Goal: Task Accomplishment & Management: Complete application form

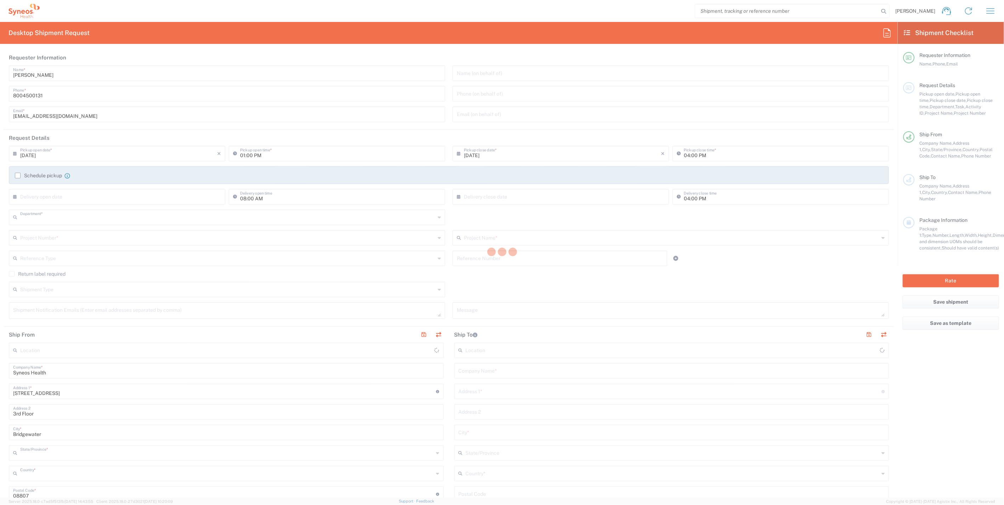
type input "4205"
type input "[US_STATE]"
type input "[GEOGRAPHIC_DATA]"
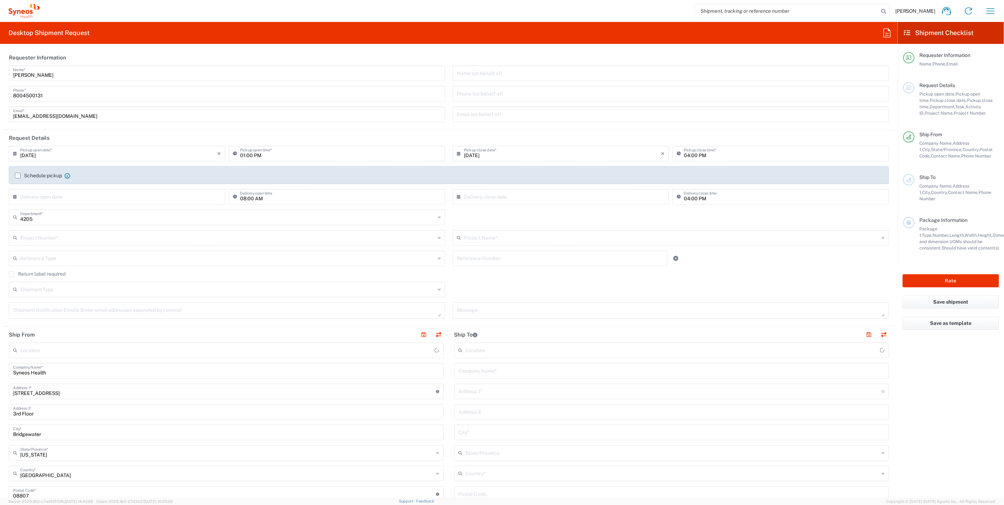
type input "Syneos Health Commercial Servi- [GEOGRAPHIC_DATA] [GEOGRAPHIC_DATA]"
drag, startPoint x: 31, startPoint y: 373, endPoint x: -1, endPoint y: 369, distance: 32.8
click at [0, 369] on html "Dan Sheehan Home Shipment estimator Shipment tracking Desktop shipment request …" at bounding box center [502, 252] width 1004 height 505
drag, startPoint x: 48, startPoint y: 74, endPoint x: -10, endPoint y: 76, distance: 57.8
click at [0, 76] on html "Dan Sheehan Home Shipment estimator Shipment tracking Desktop shipment request …" at bounding box center [502, 252] width 1004 height 505
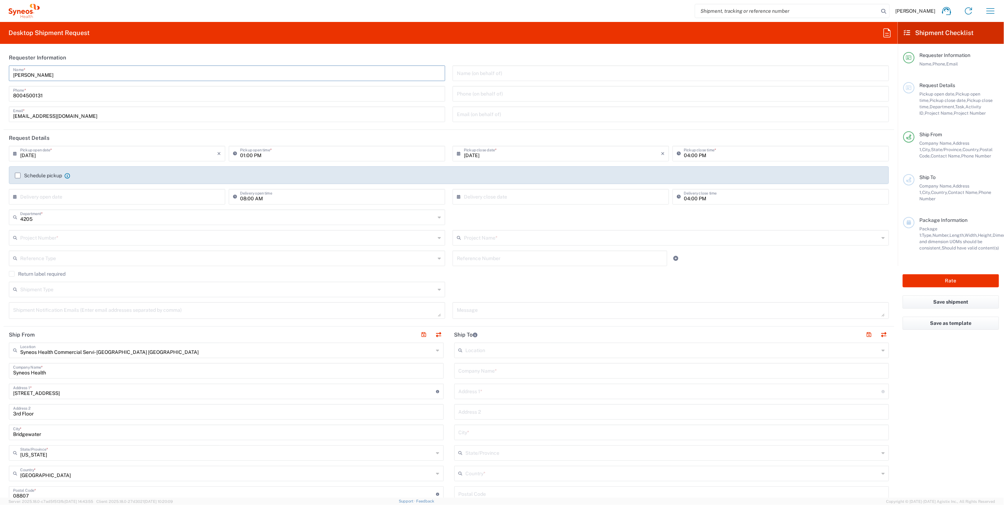
paste input "Syneos Health"
drag, startPoint x: 89, startPoint y: 76, endPoint x: -33, endPoint y: 91, distance: 122.3
click at [0, 91] on html "Dan Sheehan Home Shipment estimator Shipment tracking Desktop shipment request …" at bounding box center [502, 252] width 1004 height 505
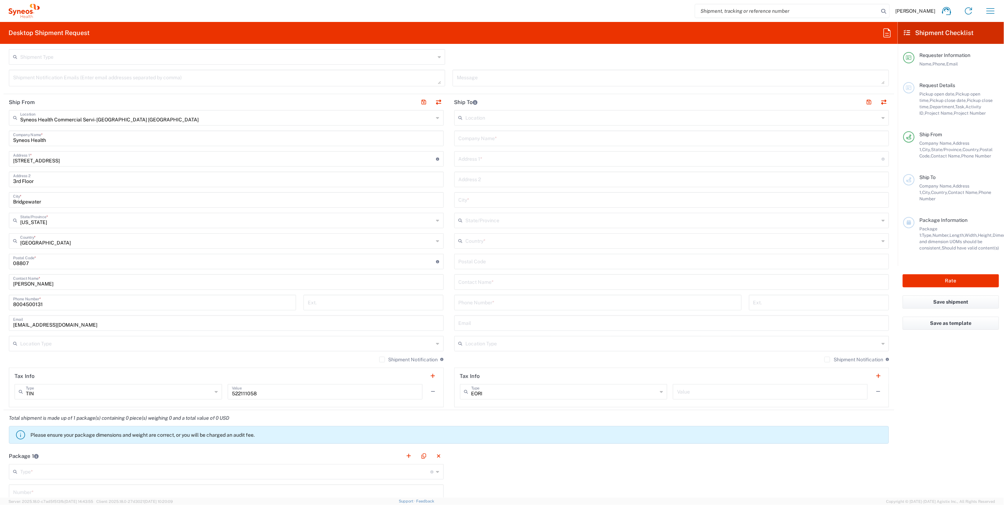
scroll to position [236, 0]
type input "Syneos Health Deployments"
drag, startPoint x: 50, startPoint y: 279, endPoint x: -2, endPoint y: 280, distance: 51.3
click at [0, 280] on html "Dan Sheehan Home Shipment estimator Shipment tracking Desktop shipment request …" at bounding box center [502, 252] width 1004 height 505
paste input "Syneos Health Deployments"
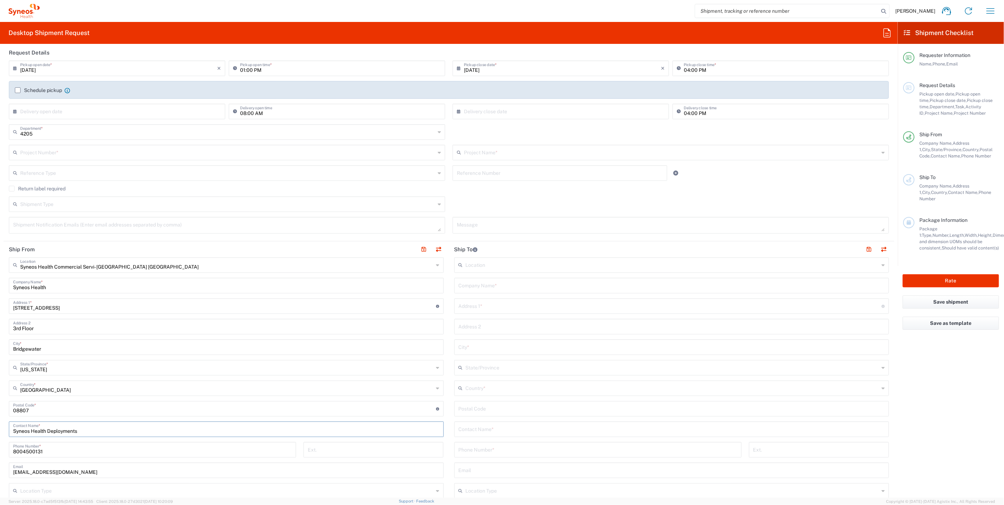
scroll to position [79, 0]
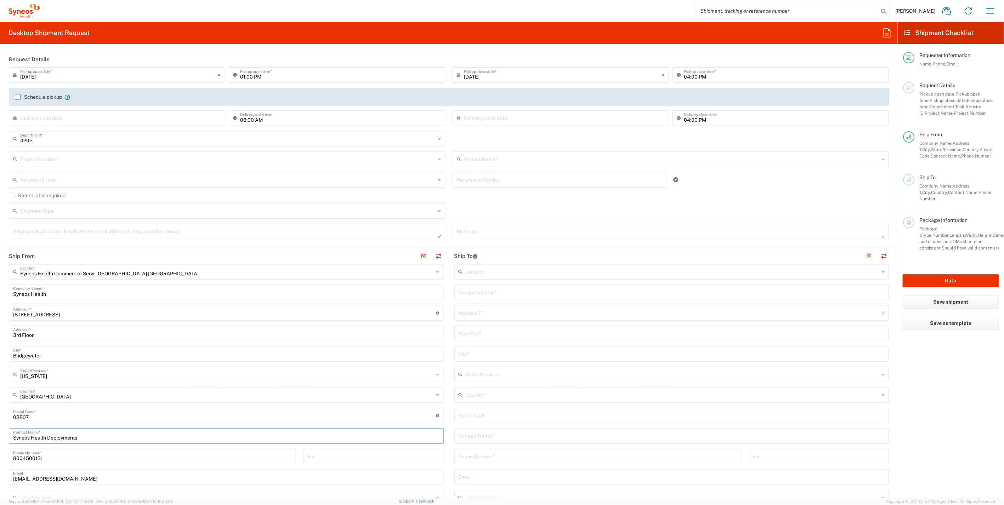
type input "Syneos Health Deployments"
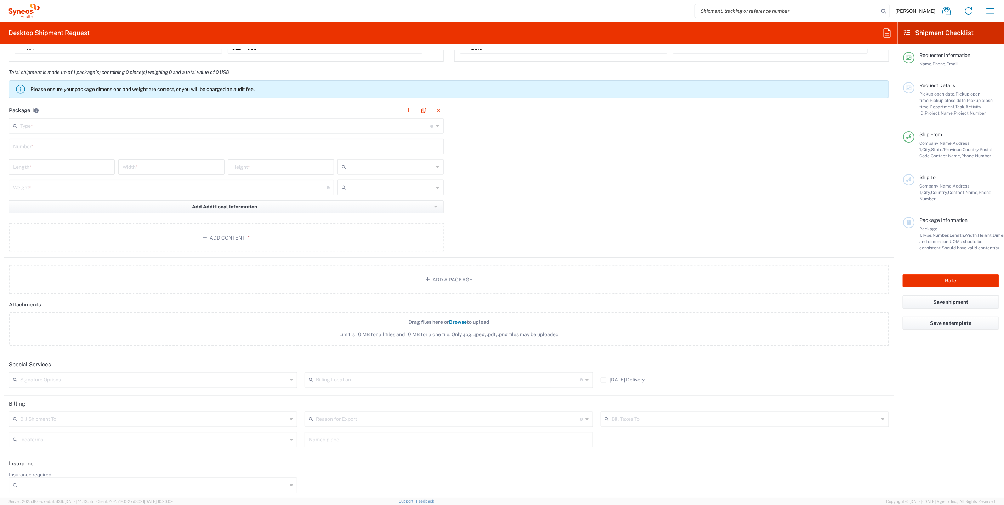
click at [586, 379] on icon at bounding box center [587, 380] width 3 height 11
click at [399, 399] on span "Syneos Health Canada LP- Toronto" at bounding box center [445, 404] width 285 height 11
type input "Syneos Health Canada LP- Toronto"
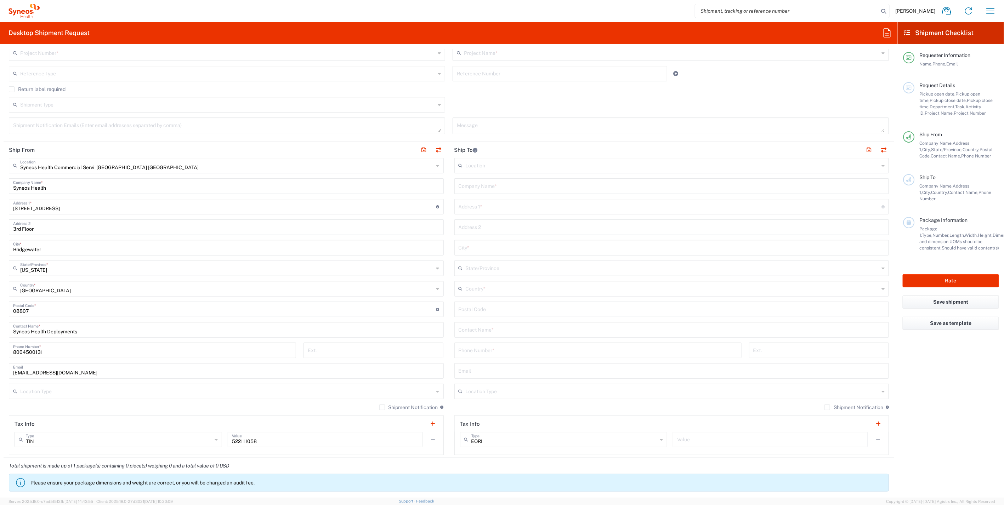
scroll to position [185, 0]
click at [504, 287] on input "text" at bounding box center [673, 288] width 414 height 12
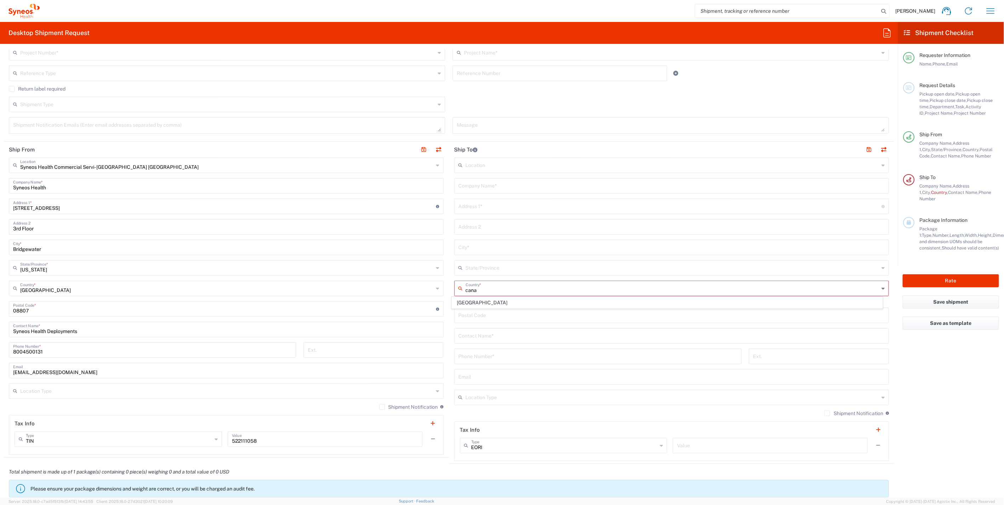
click at [489, 301] on span "Canada" at bounding box center [667, 302] width 430 height 11
type input "Canada"
type input "Sender/Shipper"
type input "Delivery Duty Paid"
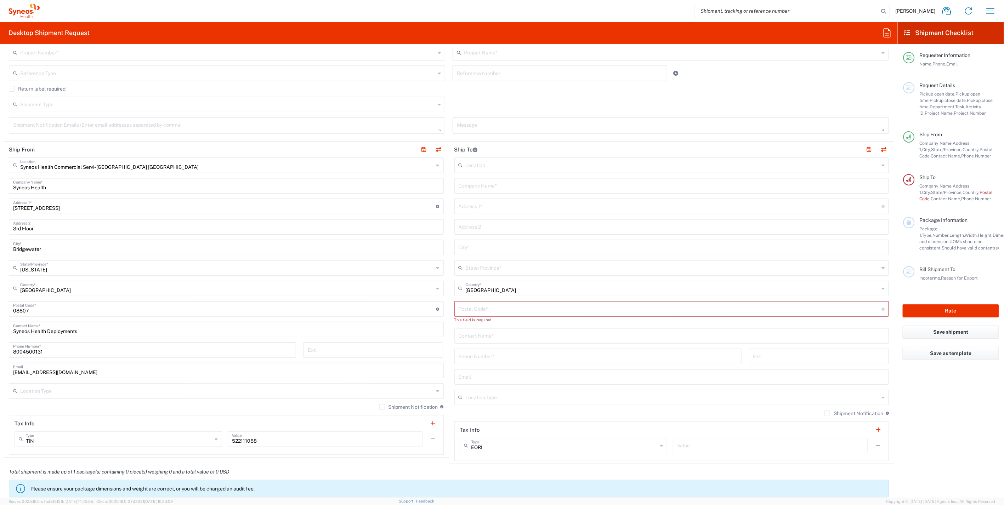
click at [484, 307] on input "undefined" at bounding box center [669, 308] width 423 height 12
paste input "H3Y 2P2"
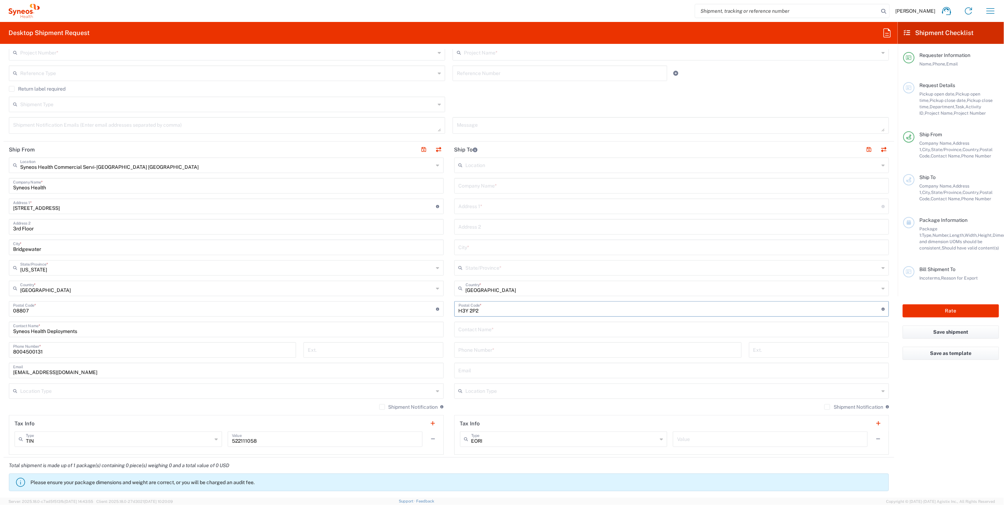
type input "H3Y 2P2"
click at [552, 241] on input "text" at bounding box center [671, 247] width 426 height 12
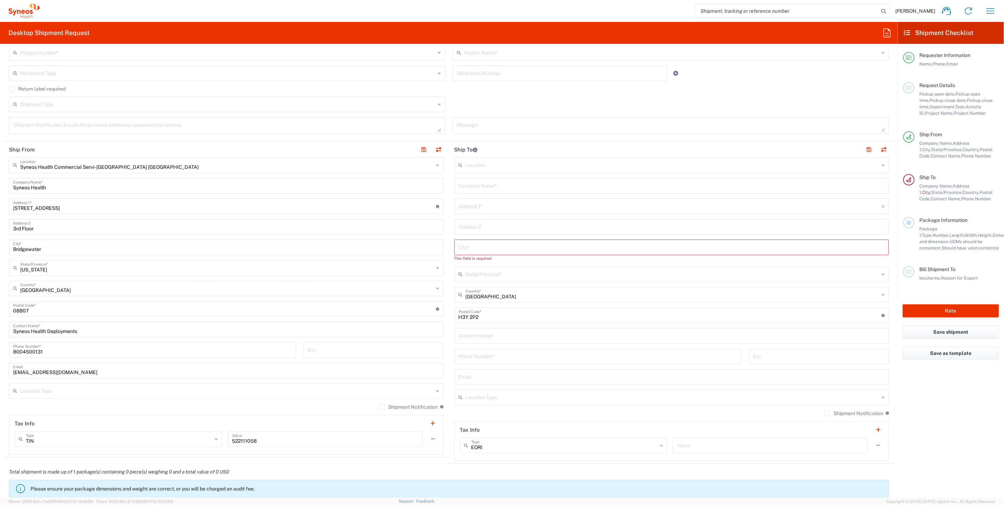
click at [509, 185] on input "text" at bounding box center [671, 185] width 426 height 12
paste input "Thomas Rolain"
type input "Thomas Rolain"
click at [484, 335] on input "text" at bounding box center [671, 335] width 426 height 12
paste input "Thomas Rolain"
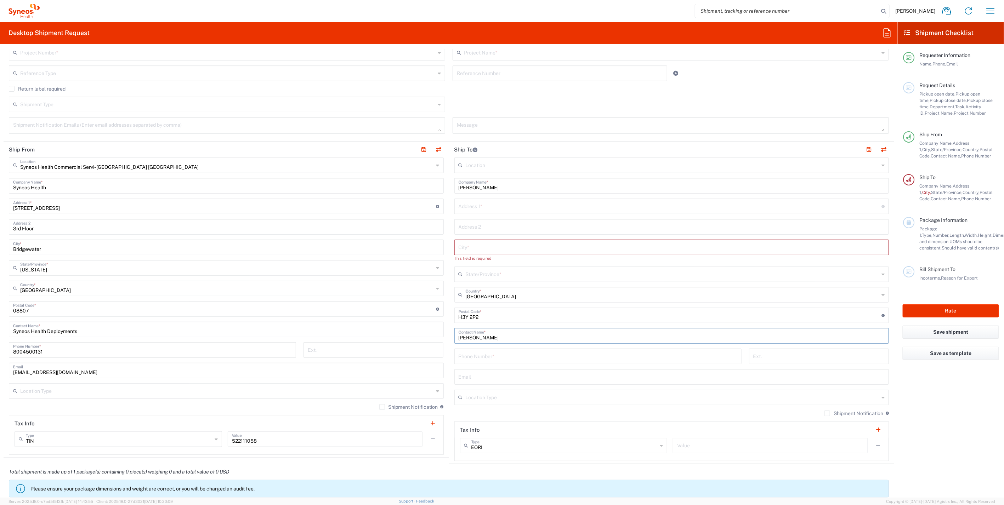
type input "Thomas Rolain"
click at [490, 358] on input "tel" at bounding box center [597, 356] width 279 height 12
paste input "5144643989"
type input "5144643989"
click at [506, 208] on input "text" at bounding box center [669, 206] width 423 height 12
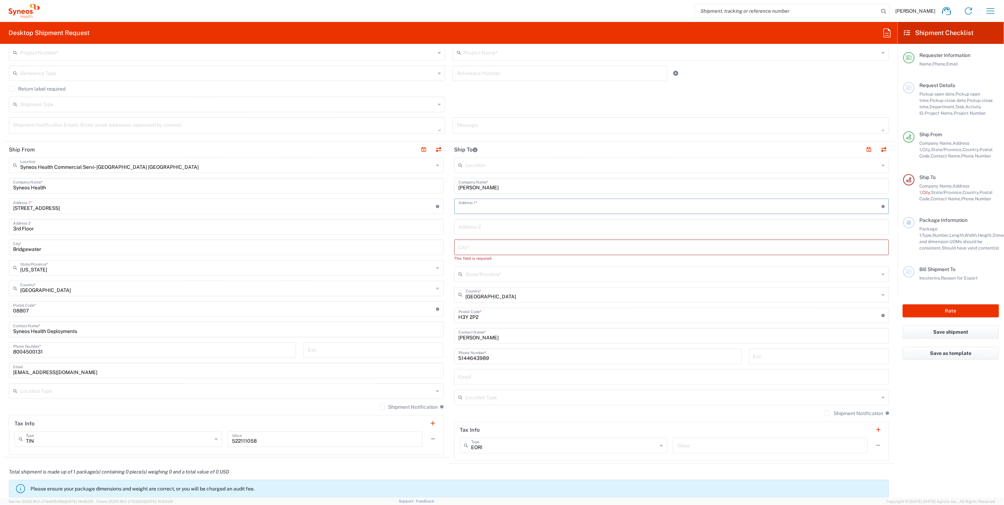
paste input "571 Claremont Avenue"
type input "571 Claremont Avenue"
click at [474, 278] on input "text" at bounding box center [673, 274] width 414 height 12
paste input "Westmount"
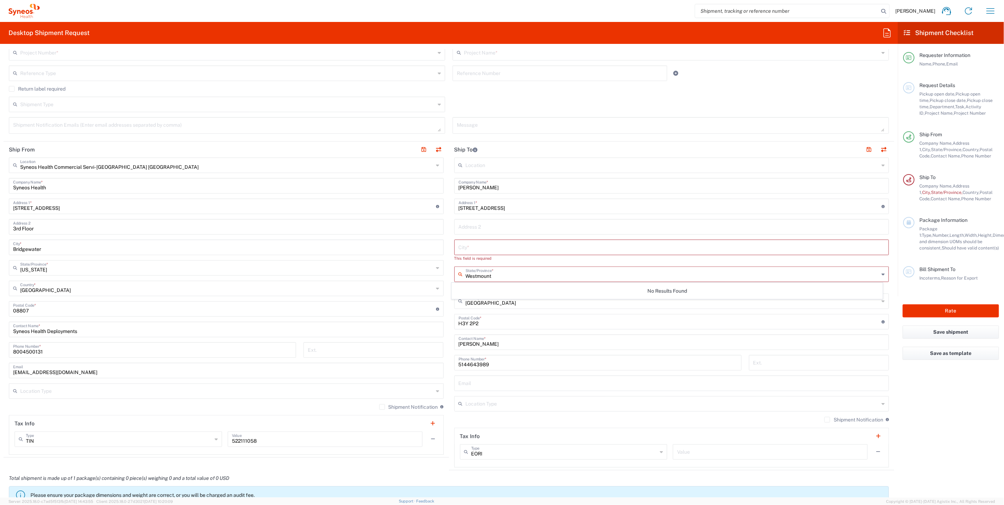
type input "Westmount"
click at [473, 245] on input "text" at bounding box center [671, 247] width 426 height 12
paste input "Westmount"
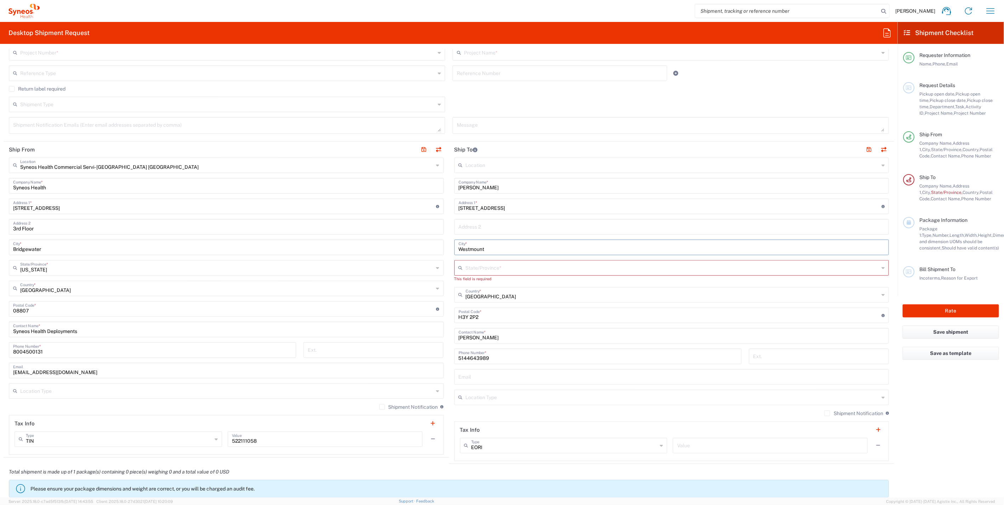
type input "Westmount"
click at [496, 266] on input "text" at bounding box center [673, 267] width 414 height 12
click at [486, 276] on li "Quebec" at bounding box center [666, 282] width 431 height 12
type input "Quebec"
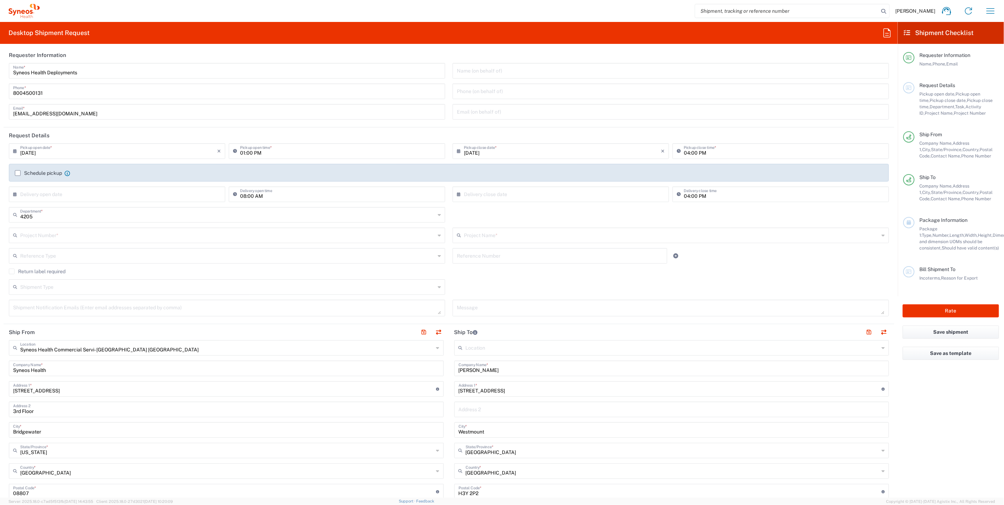
scroll to position [0, 0]
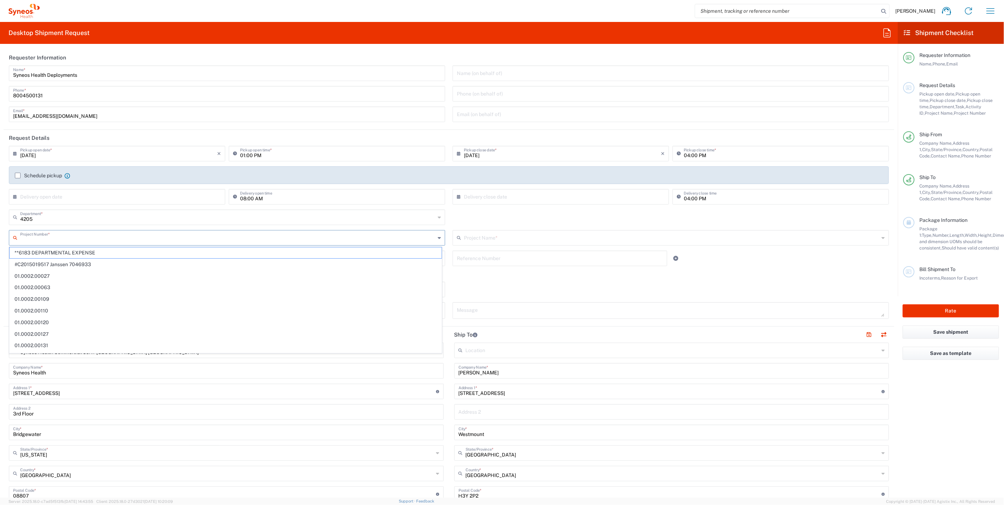
click at [77, 240] on input "text" at bounding box center [227, 237] width 415 height 12
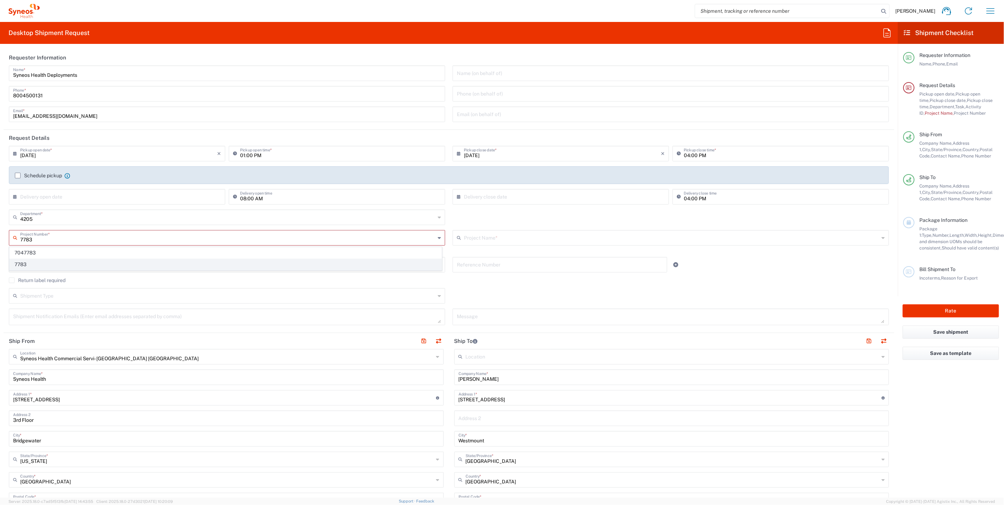
type input "7783"
click at [41, 263] on span "7783" at bounding box center [226, 264] width 432 height 11
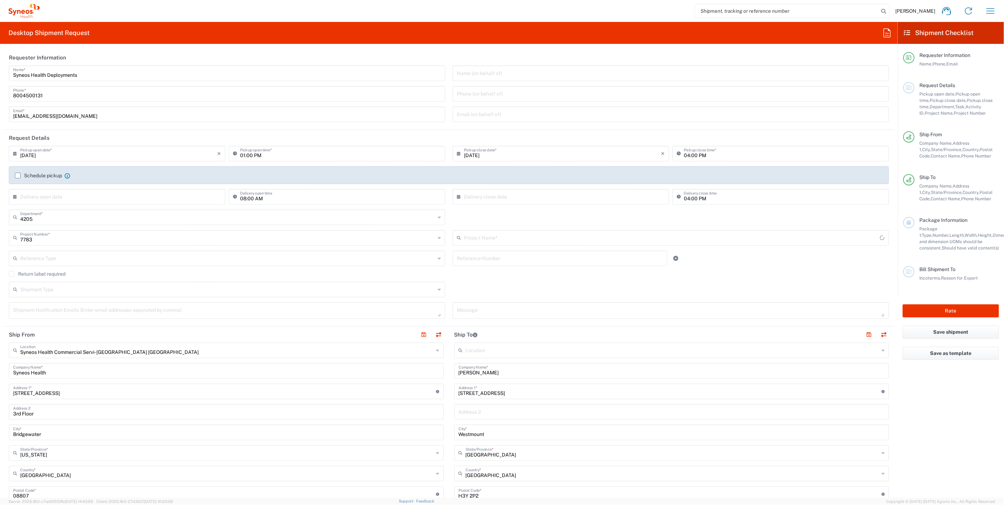
type input "Anthos MSL Canada Team"
click at [437, 335] on button "button" at bounding box center [439, 335] width 10 height 10
type input "Thomas Rolain"
type input "571 Claremont Avenue"
type input "Westmount"
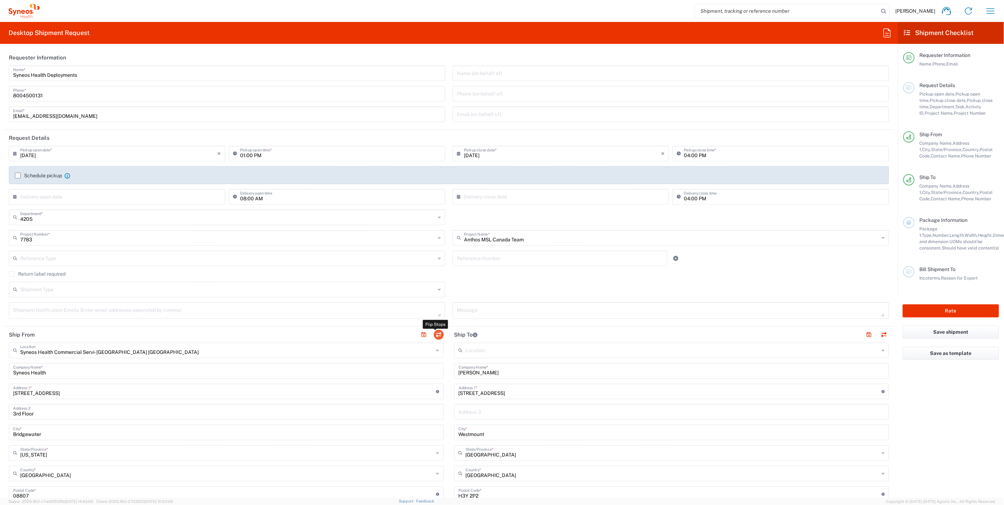
type input "Canada"
type input "H3Y 2P2"
type input "Thomas Rolain"
type input "5144643989"
type input "Syneos Health Commercial Servi- NJ US"
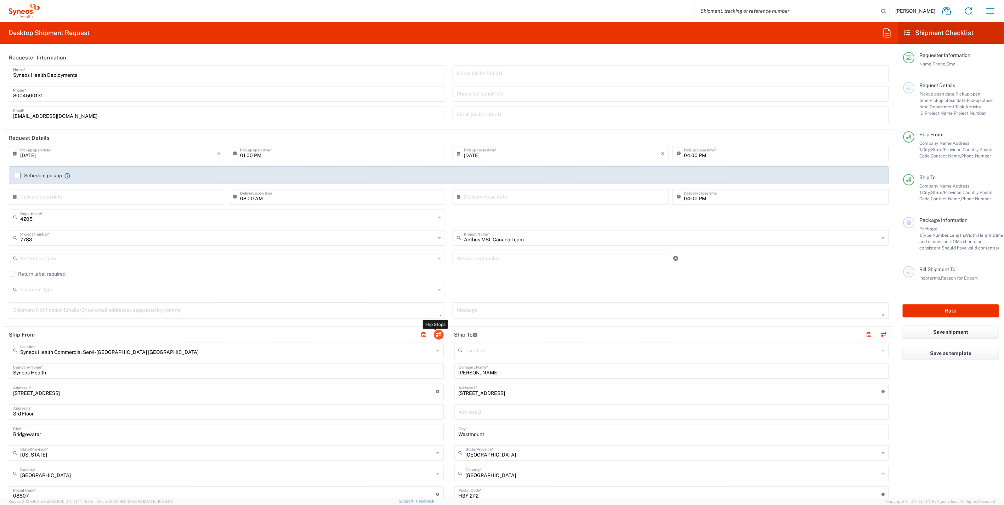
type input "Syneos Health"
type input "200 Crossing Blvd"
type input "3rd Floor"
type input "Bridgewater"
type input "United States"
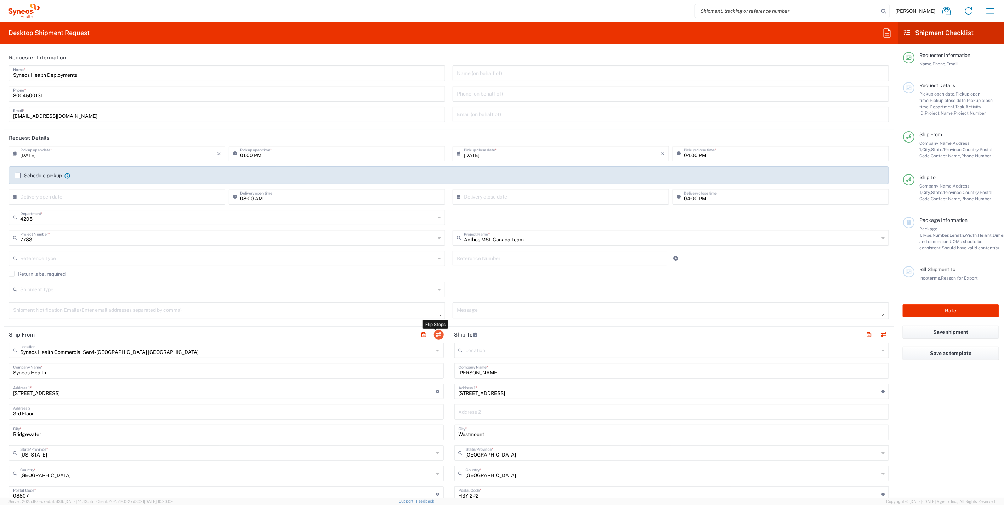
type input "08807"
type input "Syneos Health Deployments"
type input "8004500131"
type input "deployments@syneoshealth.com"
type input "Sender/Shipper"
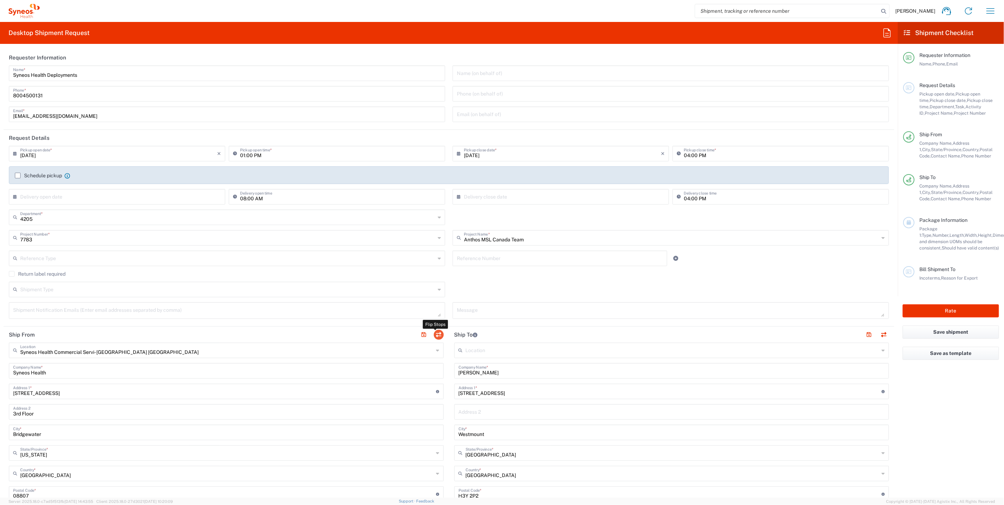
type input "Sender/Shipper"
type input "Delivery Duty Paid"
type input "EORI"
type input "TIN"
type input "522111058"
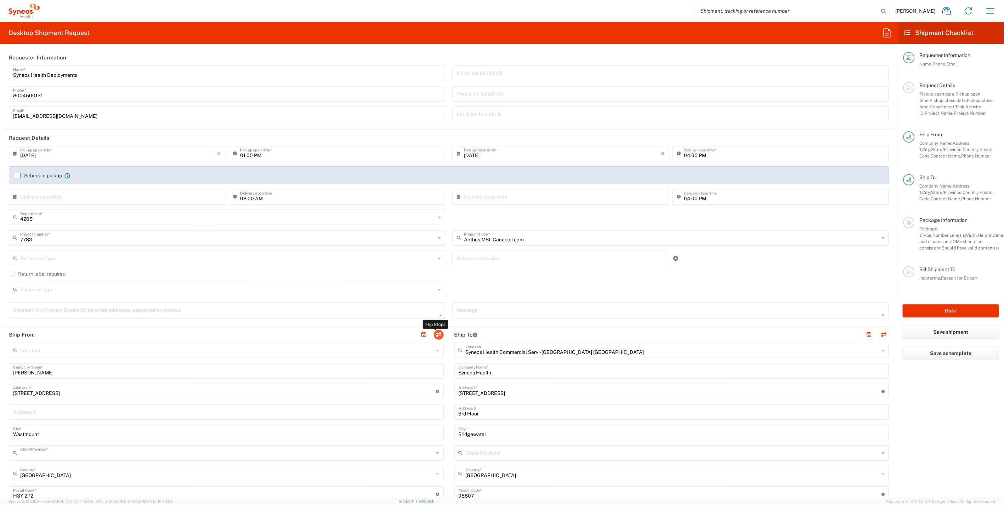
type input "Quebec"
type input "New Jersey"
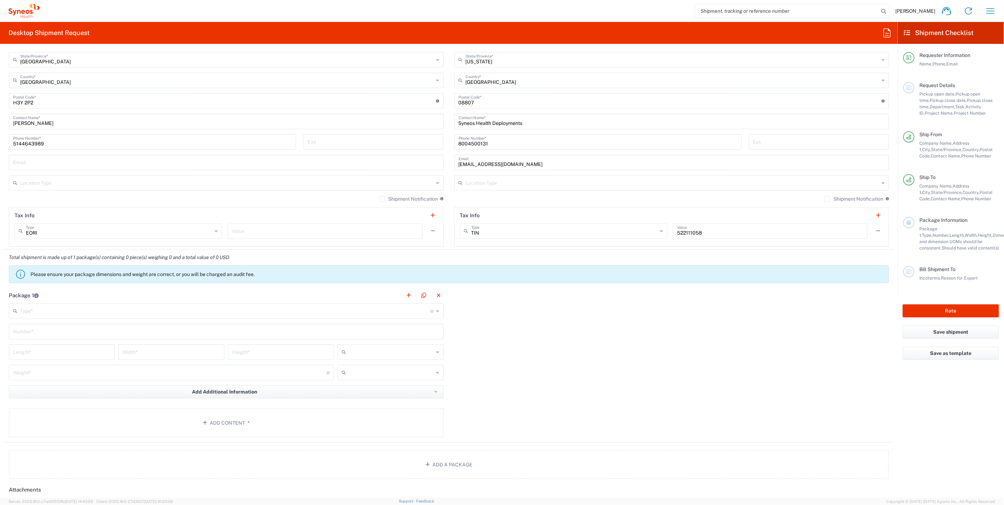
scroll to position [433, 0]
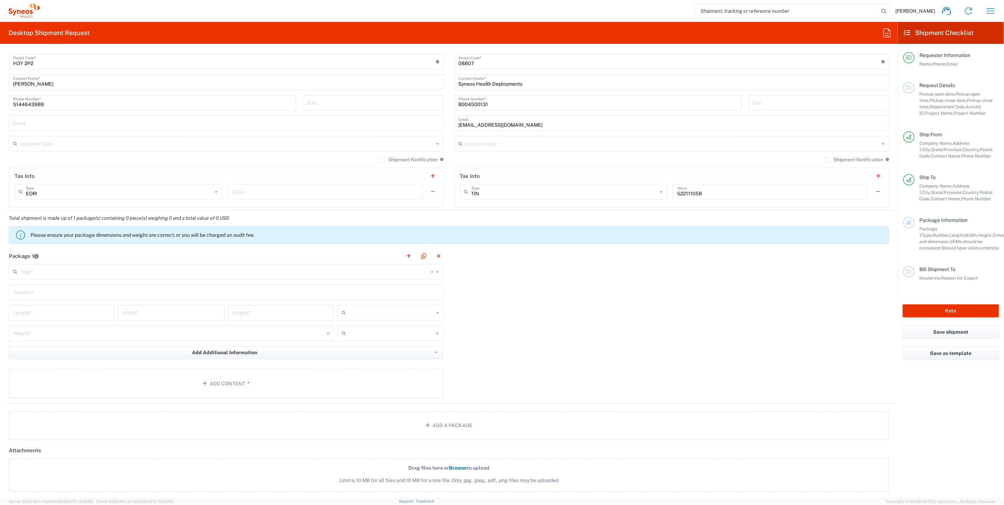
click at [436, 272] on icon at bounding box center [437, 271] width 3 height 11
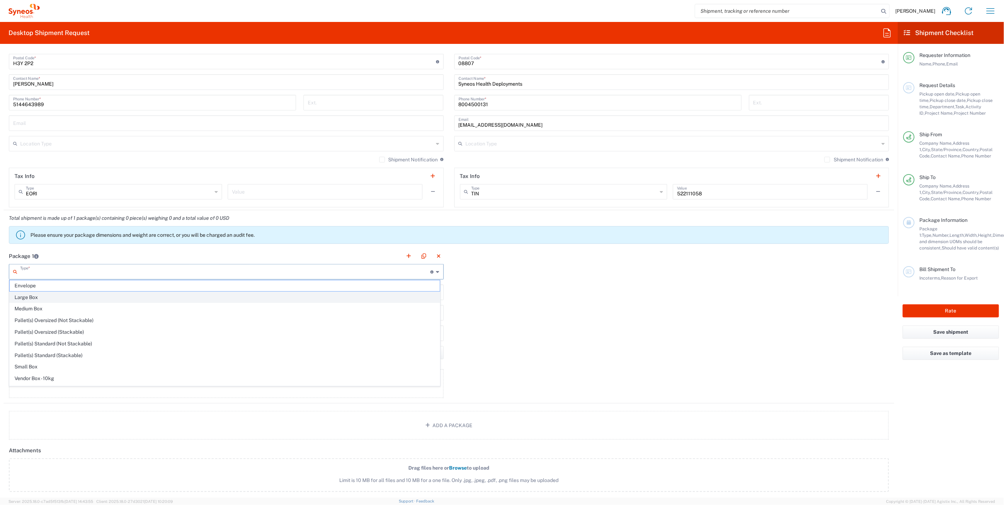
click at [41, 298] on span "Large Box" at bounding box center [225, 297] width 430 height 11
type input "Large Box"
type input "17.5"
type input "12.5"
type input "3"
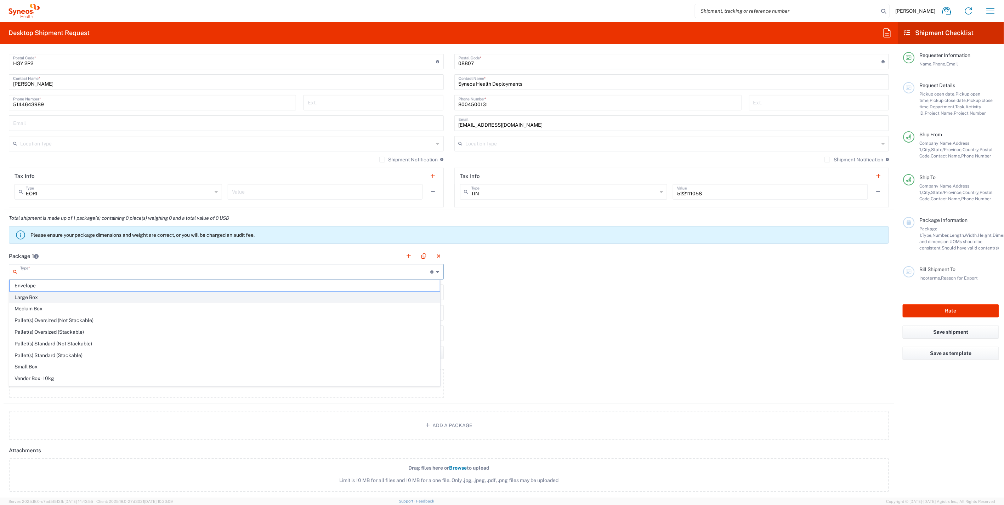
type input "in"
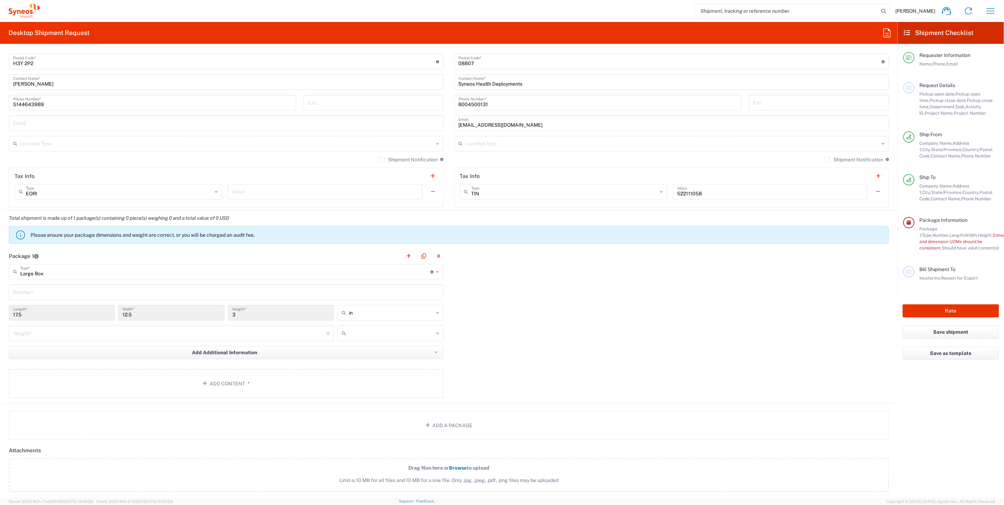
click at [86, 331] on input "number" at bounding box center [169, 333] width 313 height 12
type input "8"
click at [351, 335] on input "text" at bounding box center [391, 333] width 85 height 11
click at [355, 357] on span "lbs" at bounding box center [388, 358] width 104 height 11
type input "lbs"
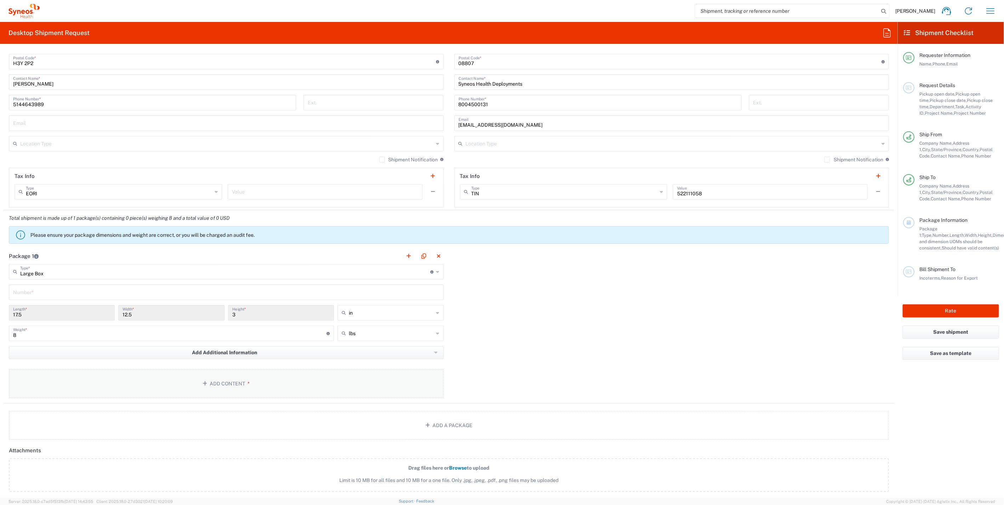
click at [179, 387] on button "Add Content *" at bounding box center [226, 383] width 435 height 29
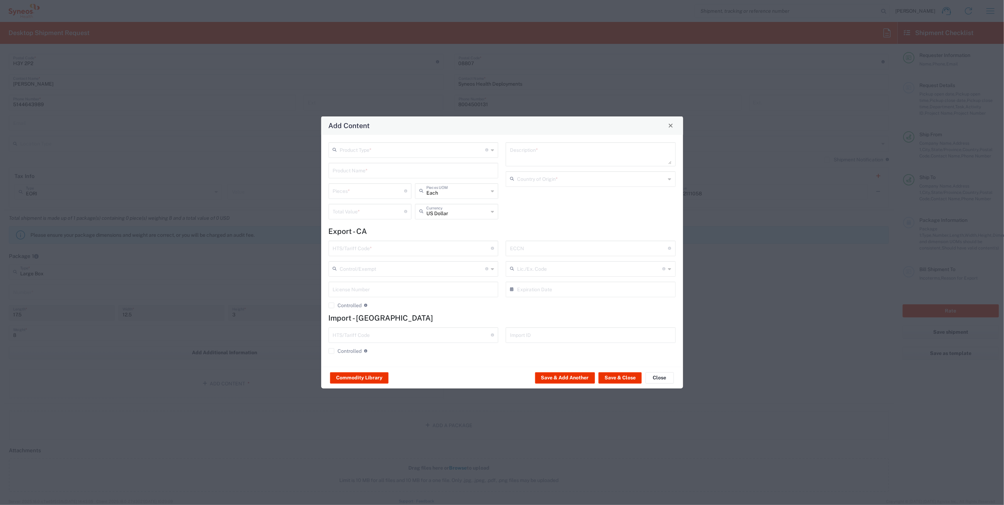
click at [403, 153] on input "text" at bounding box center [413, 149] width 146 height 12
click at [377, 177] on span "General Commodity" at bounding box center [413, 177] width 169 height 11
type input "General Commodity"
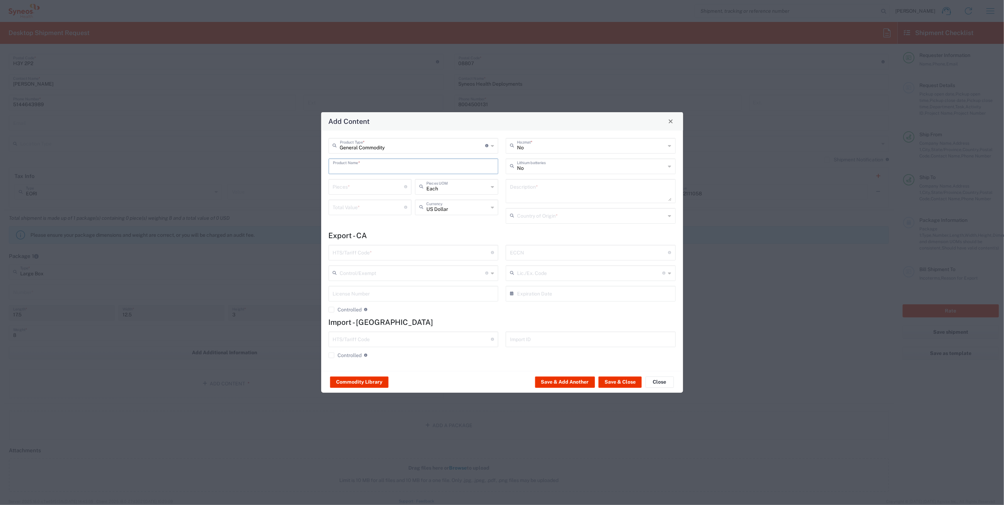
click at [380, 171] on input "text" at bounding box center [413, 166] width 161 height 12
type input "t"
click at [394, 194] on div "ThinkPad T14 Gen 3 Laptop - 16 GB RAM" at bounding box center [413, 195] width 169 height 12
type input "ThinkPad T14 Gen 3 Laptop - 16 GB RAM"
type input "1"
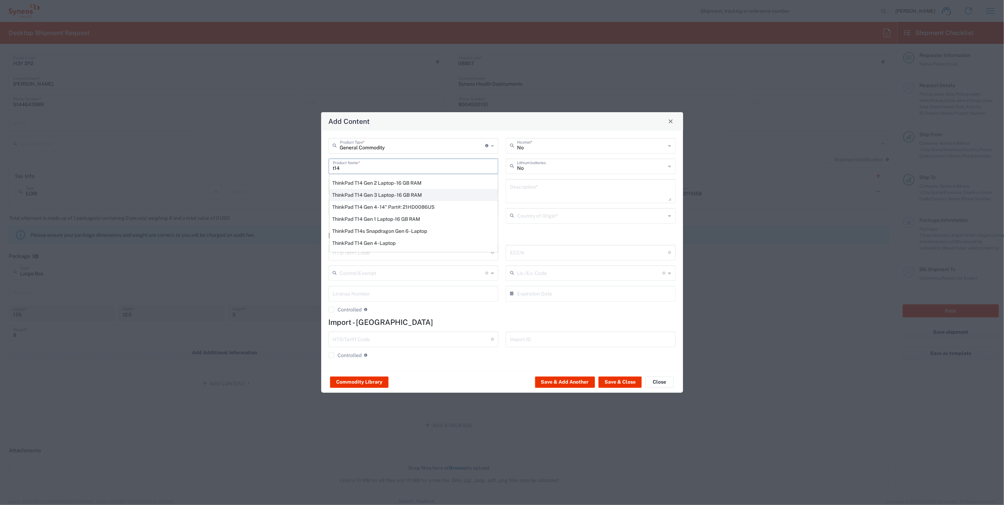
type textarea "Intel Core i7-1265U vProÂ® Processor - 14" - 16 GB RAM - 512 GB SSD"
type input "China"
type input "8471300100"
type input "BIS"
type input "5A992.c"
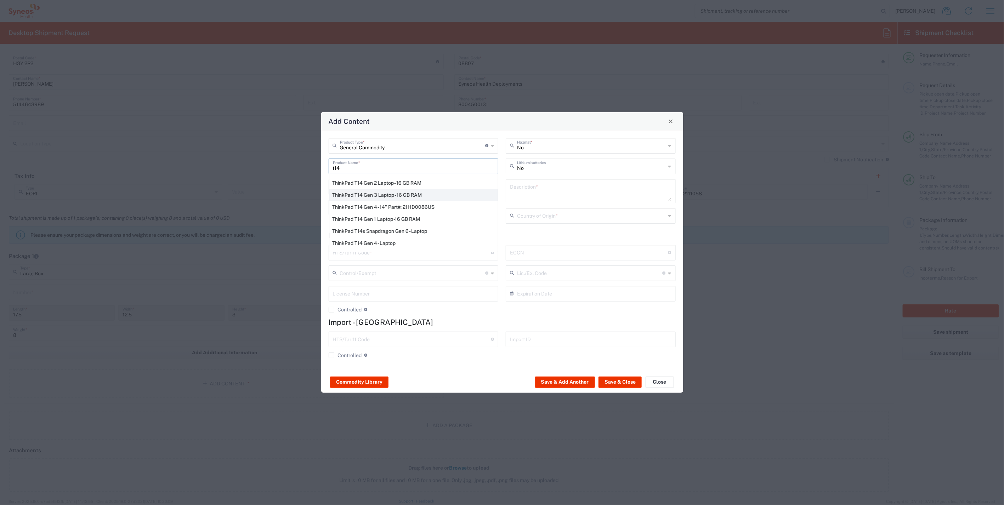
type input "Yes"
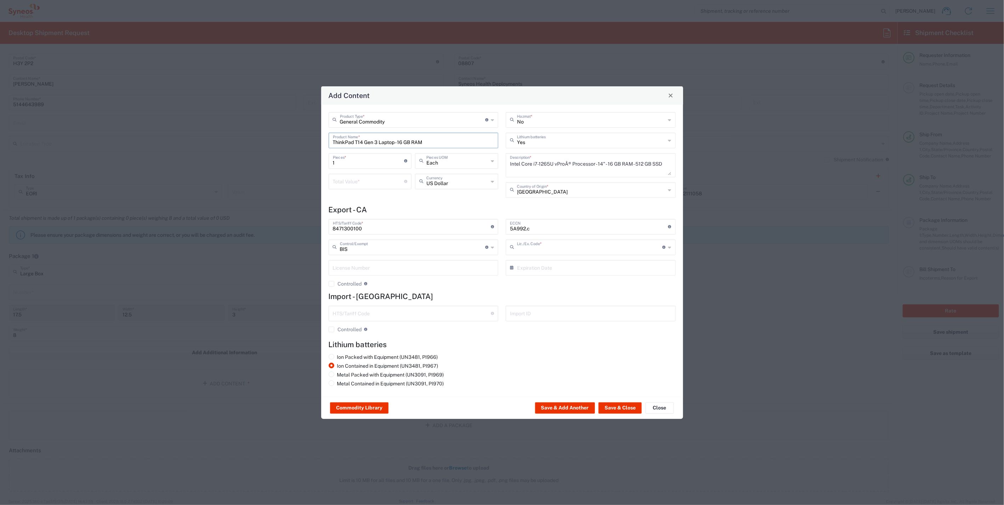
type input "NLR - No License Required"
click at [352, 184] on input "number" at bounding box center [369, 181] width 72 height 12
type input "1000"
click at [612, 408] on button "Save & Close" at bounding box center [619, 408] width 43 height 11
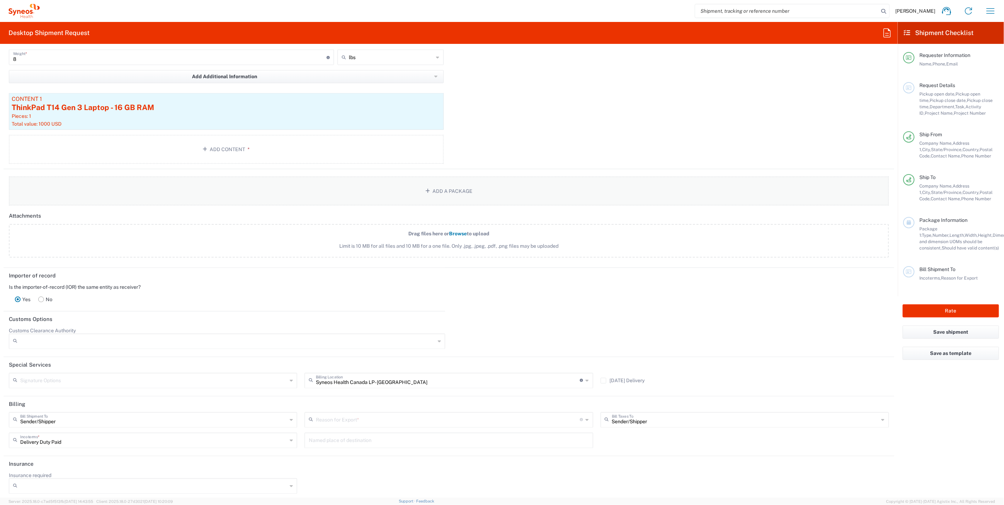
scroll to position [709, 0]
click at [612, 302] on div "Importer of record Is the importer-of-record (IOR) the same entity as receiver?…" at bounding box center [449, 290] width 898 height 44
click at [586, 417] on icon at bounding box center [587, 419] width 3 height 11
click at [319, 477] on span "Return" at bounding box center [445, 478] width 285 height 11
type input "Return"
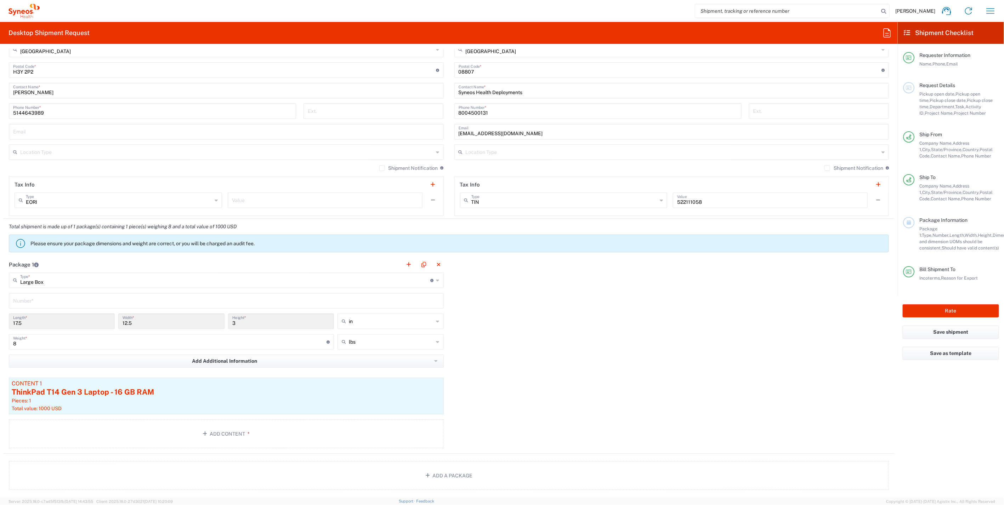
scroll to position [473, 0]
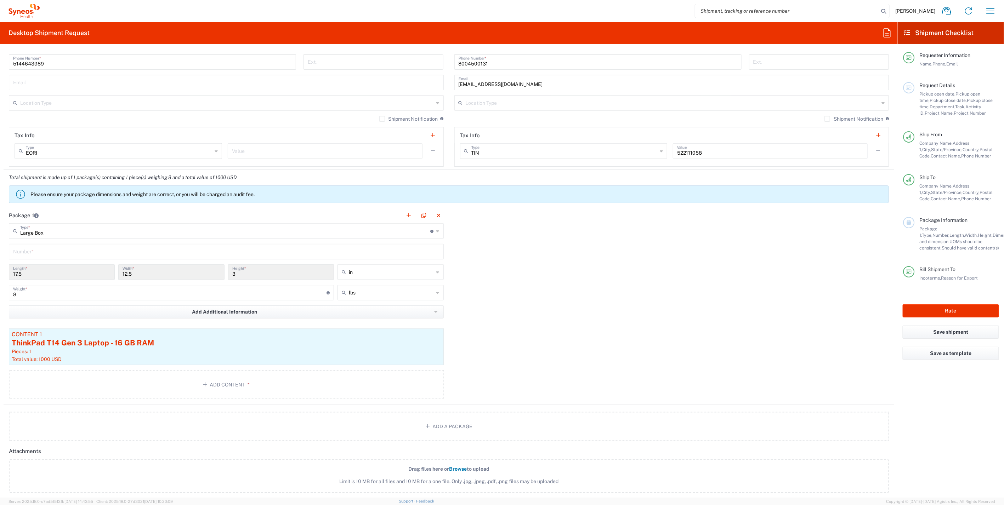
click at [223, 253] on input "text" at bounding box center [226, 251] width 426 height 12
type input "1"
click at [659, 297] on div "Package 1 Large Box Type * Material used to package goods Envelope Large Box Me…" at bounding box center [449, 305] width 890 height 197
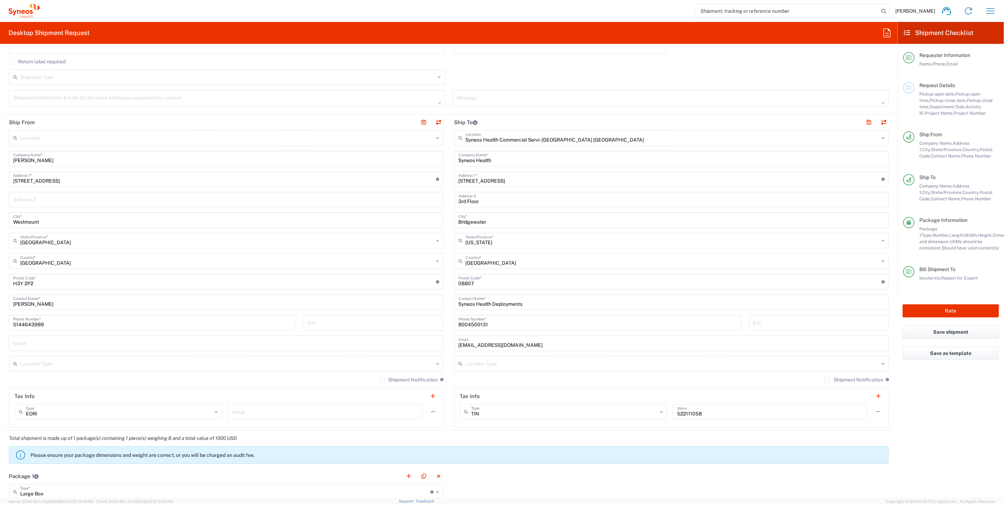
scroll to position [157, 0]
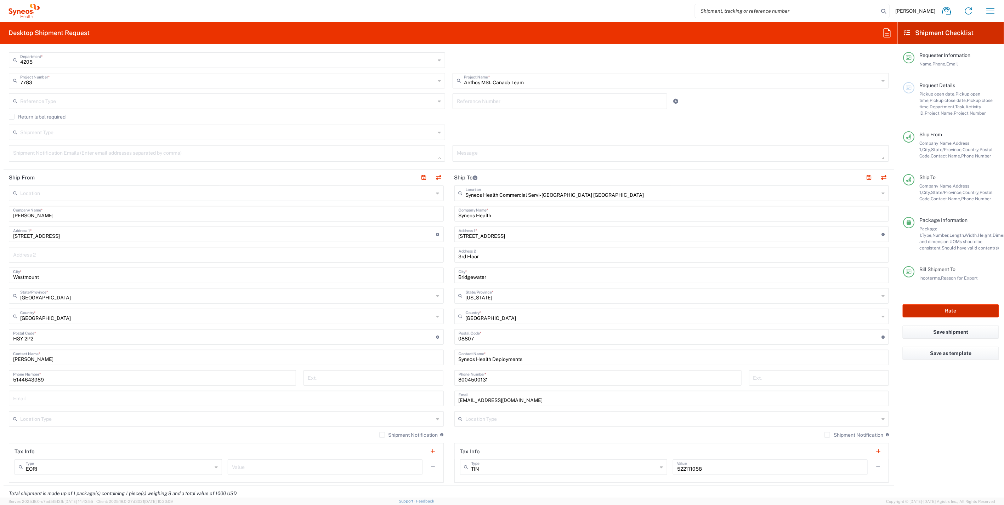
click at [935, 310] on button "Rate" at bounding box center [950, 310] width 96 height 13
type input "7783"
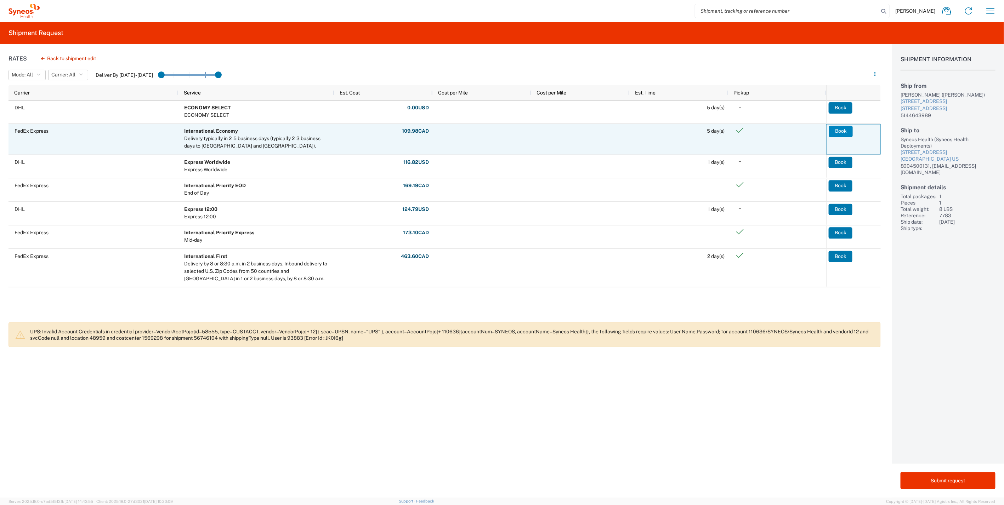
click at [845, 132] on button "Book" at bounding box center [841, 131] width 24 height 11
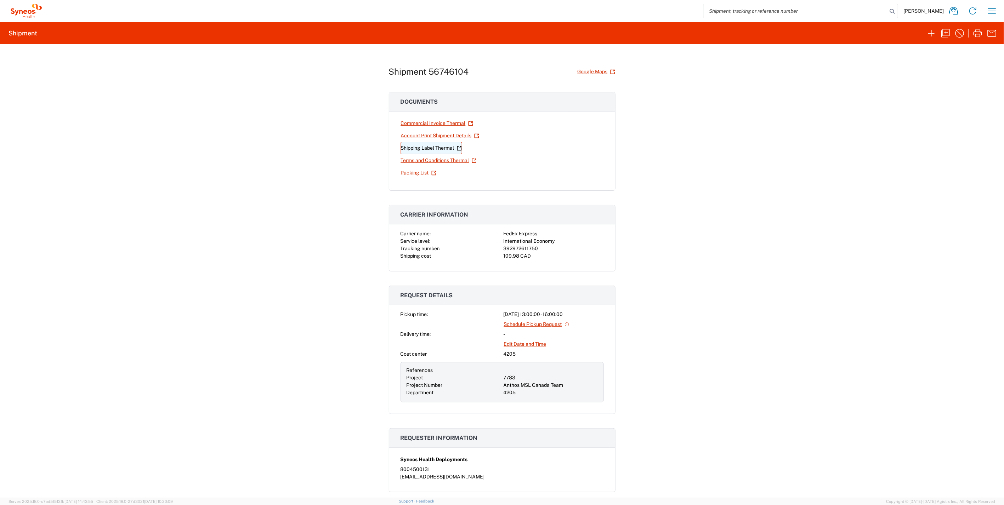
click at [443, 149] on link "Shipping Label Thermal" at bounding box center [431, 148] width 62 height 12
click at [469, 125] on icon at bounding box center [470, 123] width 4 height 4
click at [474, 136] on icon at bounding box center [476, 135] width 5 height 5
click at [457, 146] on icon at bounding box center [459, 148] width 5 height 5
click at [431, 171] on icon at bounding box center [433, 173] width 5 height 5
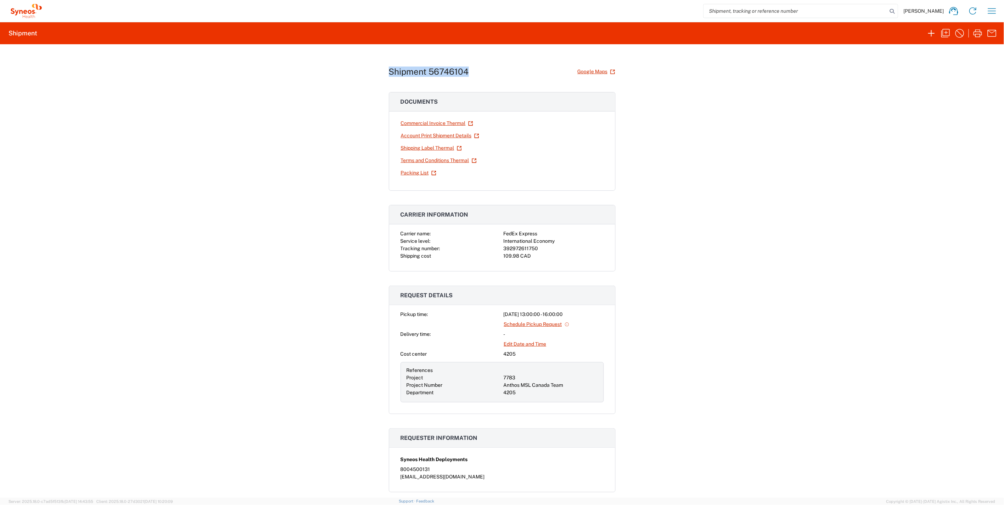
drag, startPoint x: 467, startPoint y: 69, endPoint x: 383, endPoint y: 72, distance: 84.0
click at [383, 72] on div "Shipment 56746104 Google Maps Documents Commercial Invoice Thermal Account Prin…" at bounding box center [502, 271] width 1004 height 454
copy h1 "Shipment 56746104"
drag, startPoint x: 958, startPoint y: 28, endPoint x: 880, endPoint y: 34, distance: 78.5
click at [876, 19] on agx-forms-host "Dan Sheehan Home Shipment estimator Shipment tracking Desktop shipment request …" at bounding box center [502, 252] width 1004 height 505
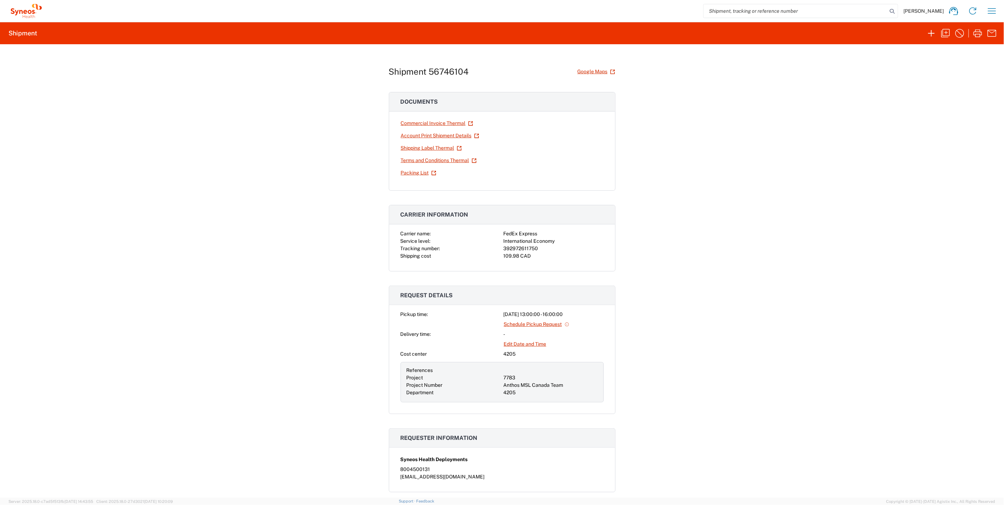
click at [929, 100] on div "Shipment 56746104 Google Maps Documents Commercial Invoice Thermal Account Prin…" at bounding box center [502, 271] width 1004 height 454
click at [945, 33] on icon "button" at bounding box center [945, 33] width 11 height 11
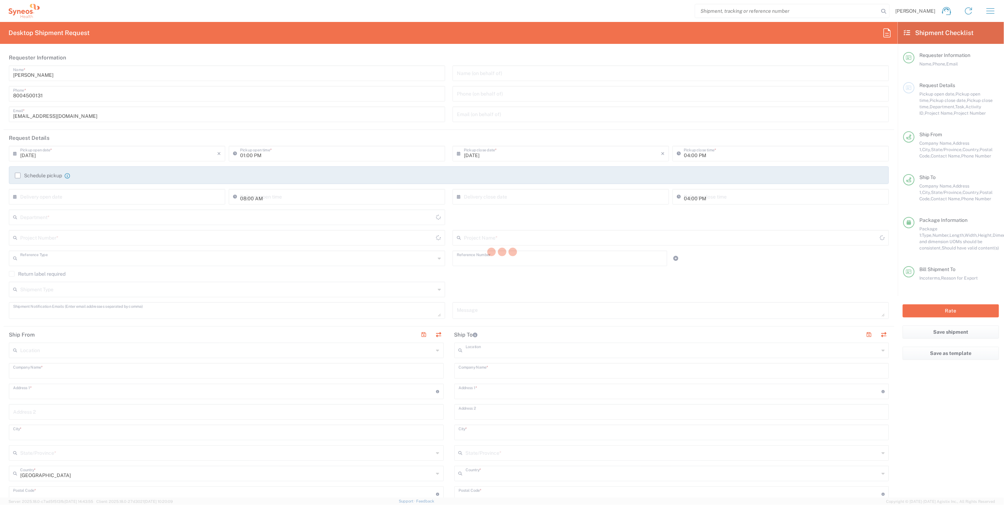
type input "Syneos Health Deployments"
type input "Project"
type input "7783"
type textarea "deployments@syneoshealth.com"
type input "Thomas Rolain"
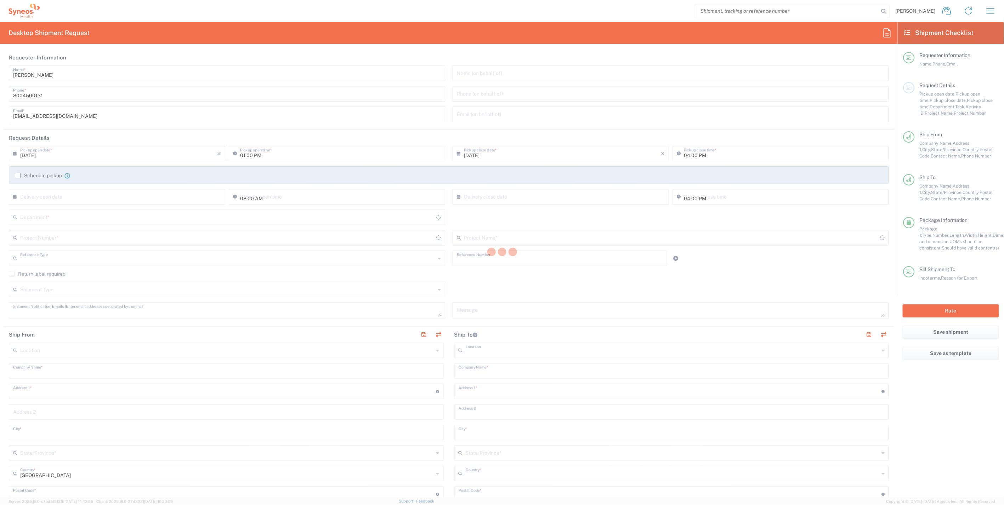
type input "571 Claremont Avenue"
type input "Westmount"
type input "Canada"
type input "H3Y 2P2"
type input "Thomas Rolain"
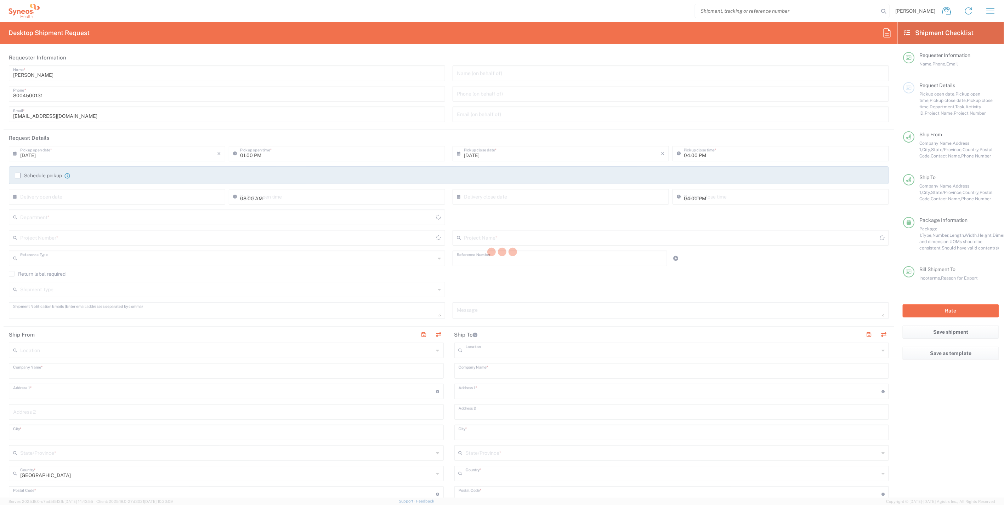
type input "5144643989"
type input "Syneos Health Commercial Servi- NJ US"
type input "Syneos Health"
type input "200 Crossing Blvd"
type input "3rd Floor"
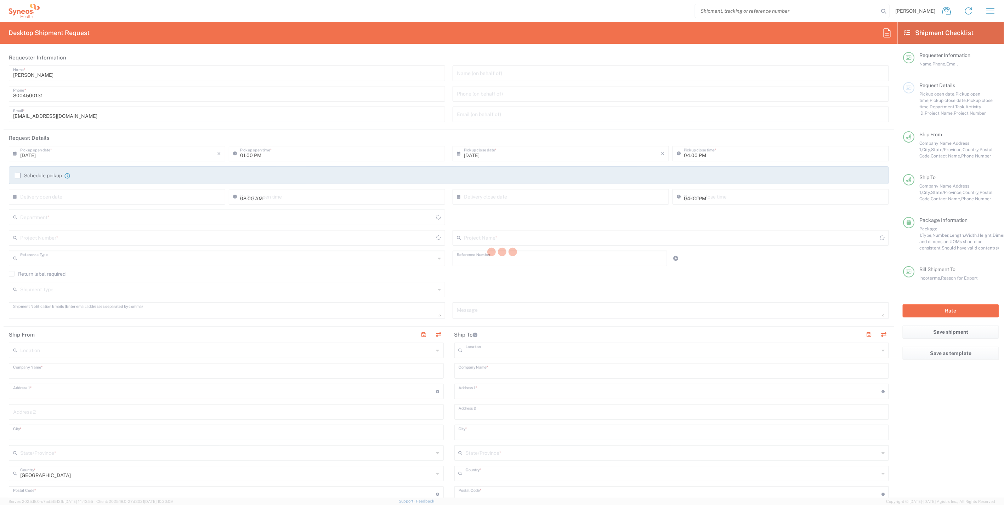
type input "Bridgewater"
type input "United States"
type input "08807"
type input "Syneos Health Deployments"
type input "8004500131"
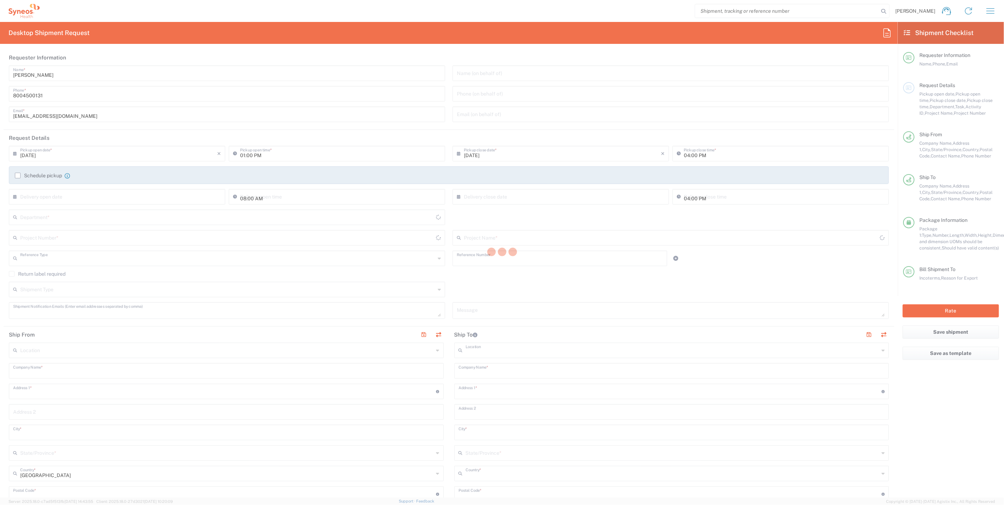
type input "deployments@syneoshealth.com"
type input "Syneos Health Canada LP- Toronto"
type input "Sender/Shipper"
type input "Return"
type input "Sender/Shipper"
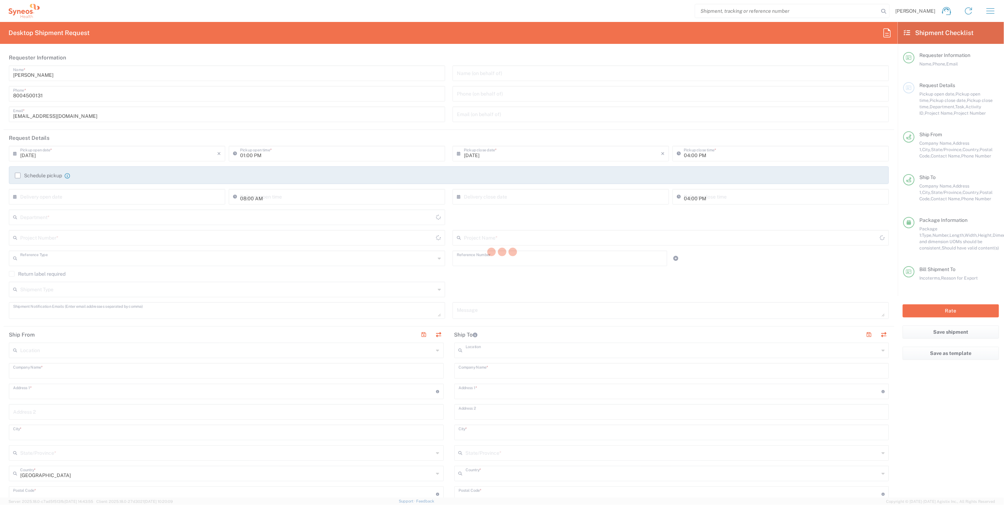
type input "Delivery Duty Paid"
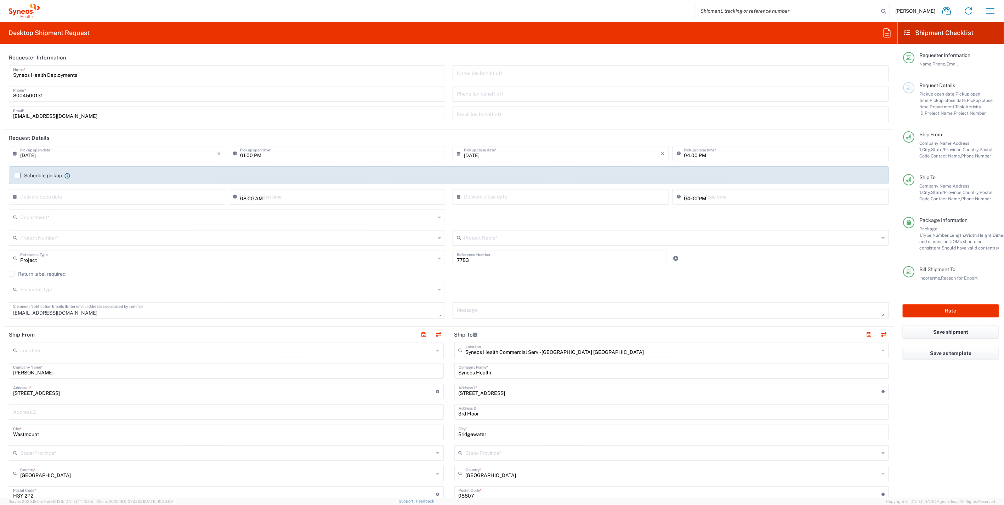
type input "Quebec"
type input "New Jersey"
type input "Large Box"
click at [66, 237] on input "text" at bounding box center [227, 237] width 415 height 12
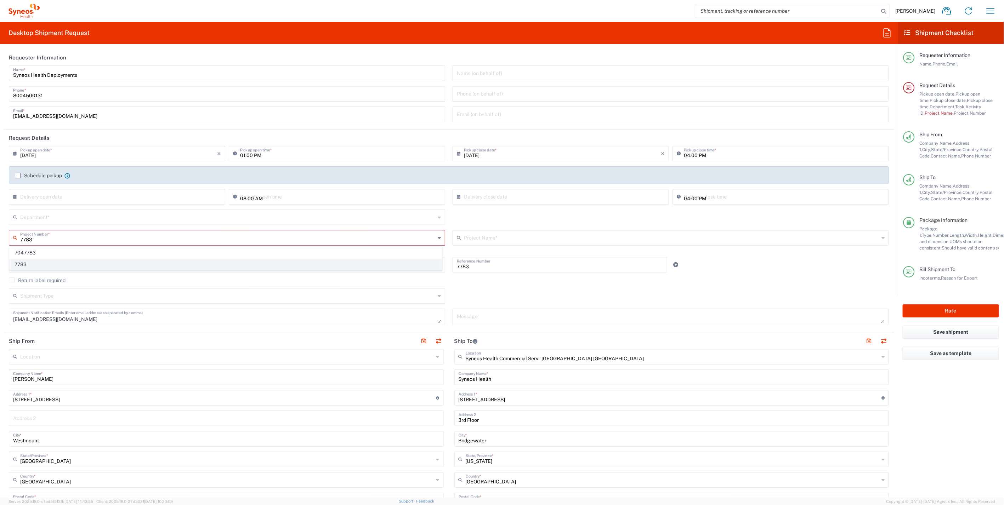
type input "7783"
click at [31, 265] on span "7783" at bounding box center [226, 264] width 432 height 11
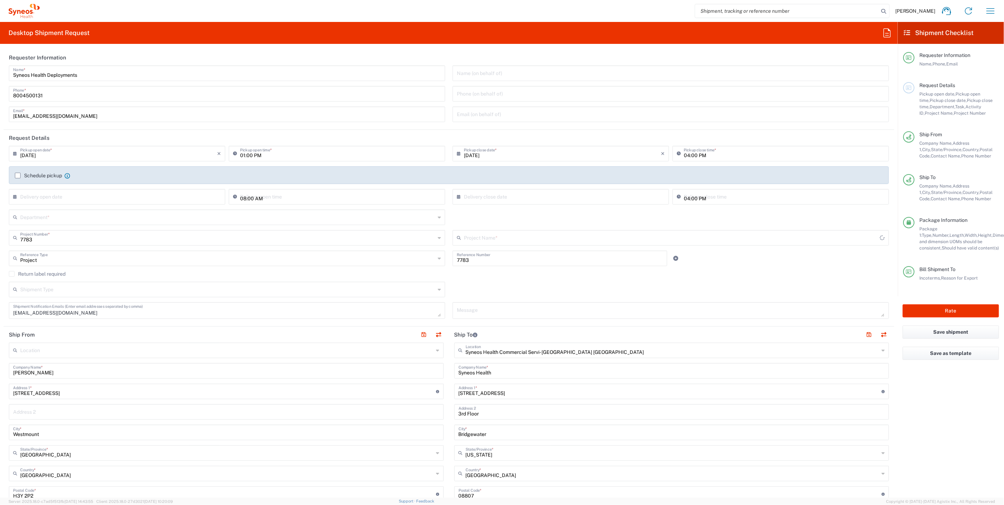
type input "Anthos MSL Canada Team"
drag, startPoint x: 67, startPoint y: 73, endPoint x: -25, endPoint y: 77, distance: 92.1
click at [0, 77] on html "Dan Sheehan Home Shipment estimator Shipment tracking Desktop shipment request …" at bounding box center [502, 252] width 1004 height 505
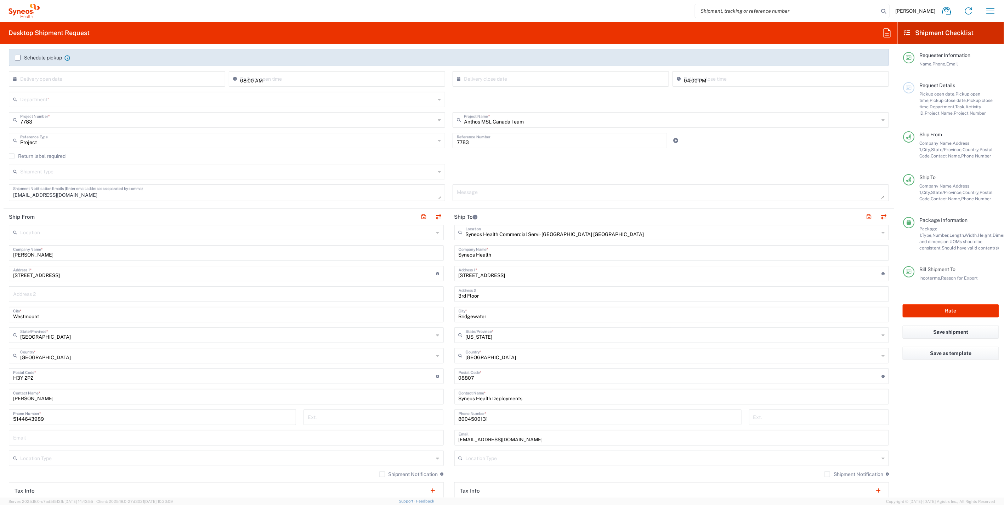
scroll to position [157, 0]
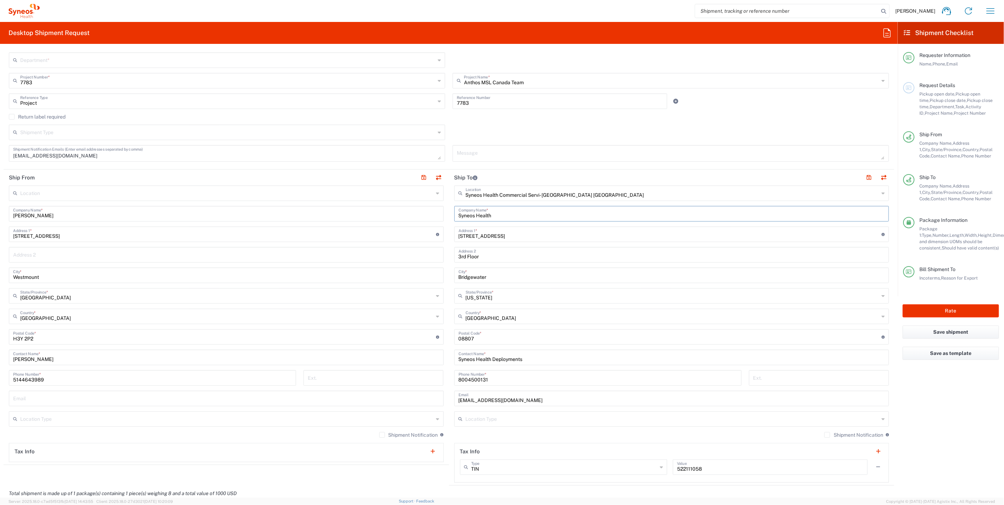
drag, startPoint x: 500, startPoint y: 216, endPoint x: 438, endPoint y: 213, distance: 62.4
click at [438, 213] on div "Ship From Location Addison Whitney LLC-Morrisvile NC US Barcelona-Syneos Health…" at bounding box center [449, 328] width 890 height 316
paste input "Deployments"
type input "Syneos Health Deployments"
type input "Syneos Health"
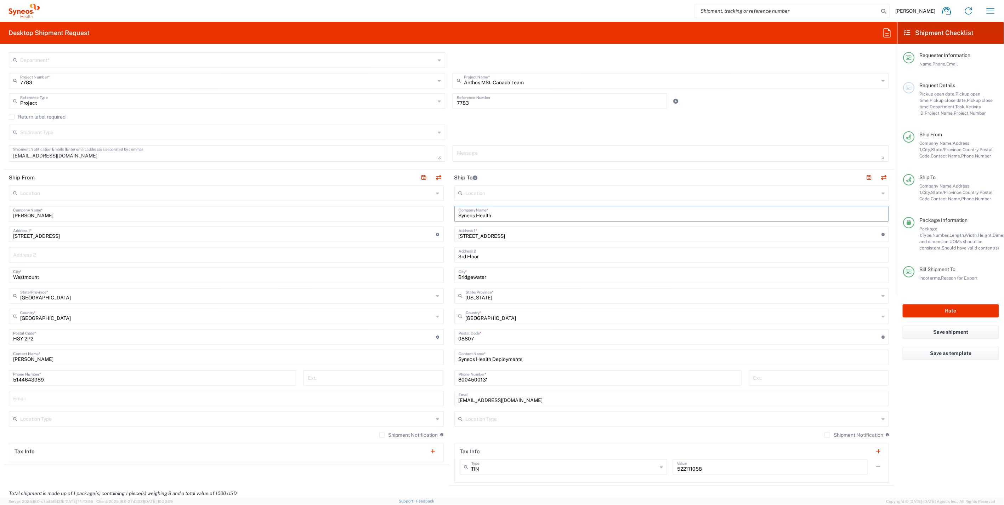
click at [700, 116] on agx-checkbox-control "Return label required" at bounding box center [449, 117] width 880 height 6
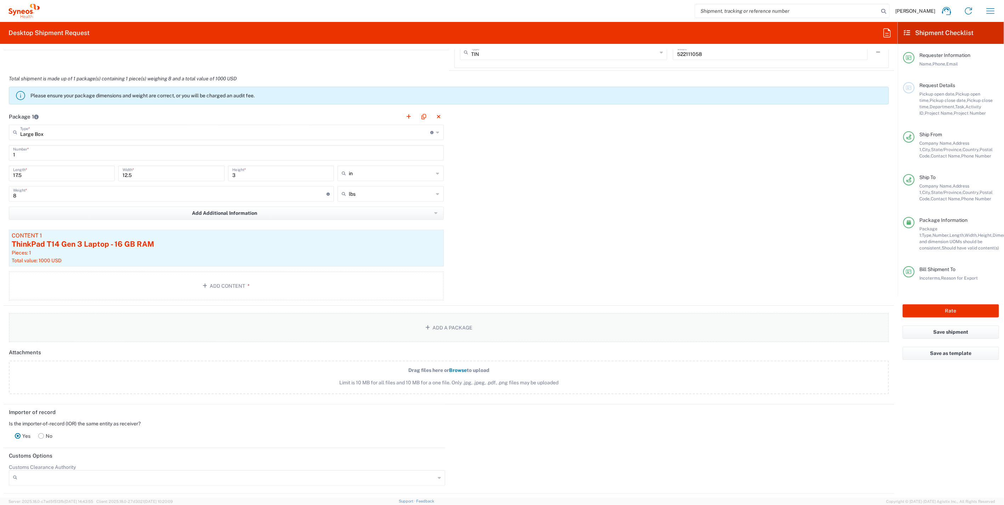
scroll to position [590, 0]
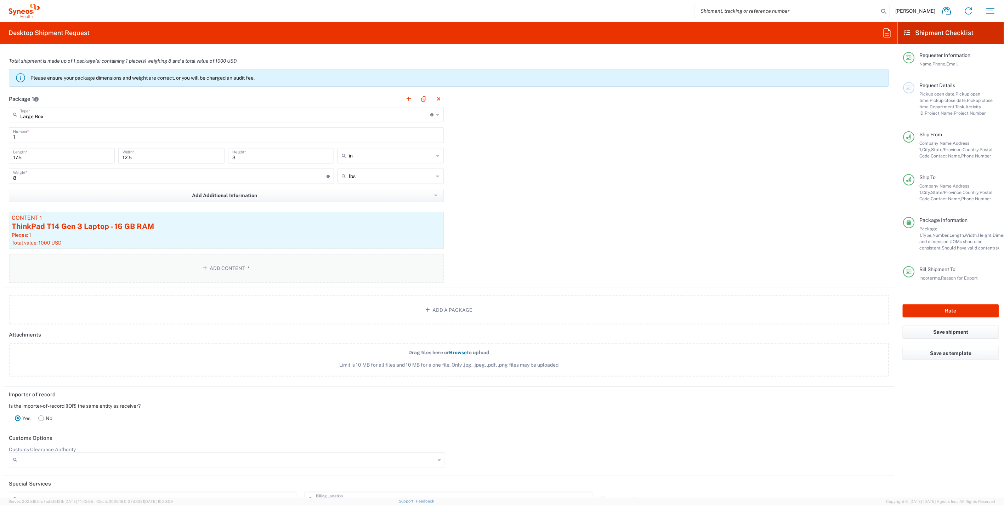
click at [229, 268] on button "Add Content *" at bounding box center [226, 268] width 435 height 29
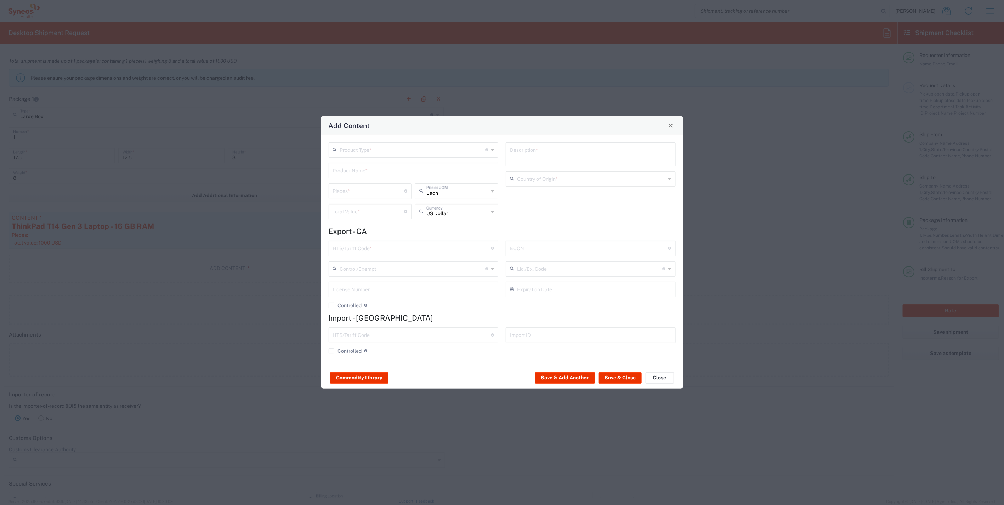
click at [390, 154] on input "text" at bounding box center [413, 149] width 146 height 12
click at [386, 175] on span "General Commodity" at bounding box center [413, 177] width 169 height 11
type input "General Commodity"
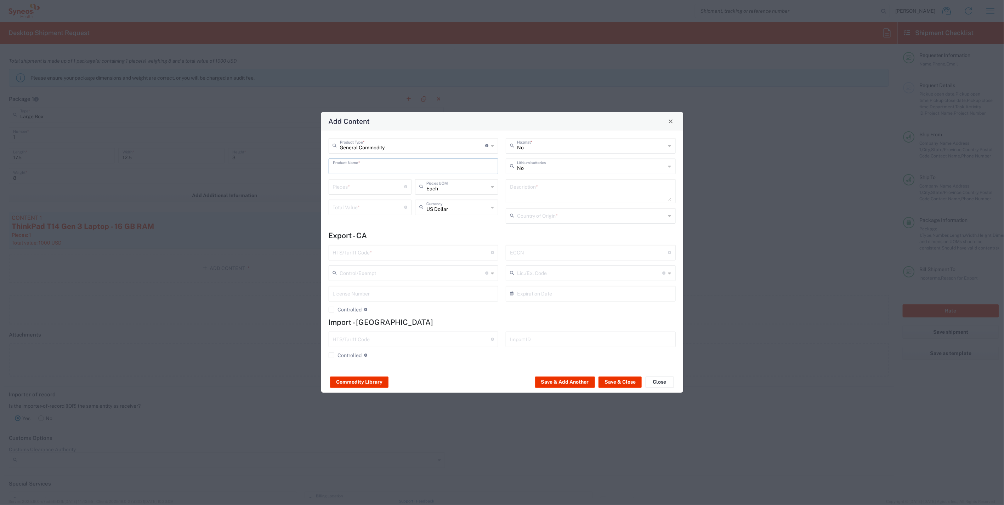
click at [379, 166] on input "text" at bounding box center [413, 166] width 161 height 12
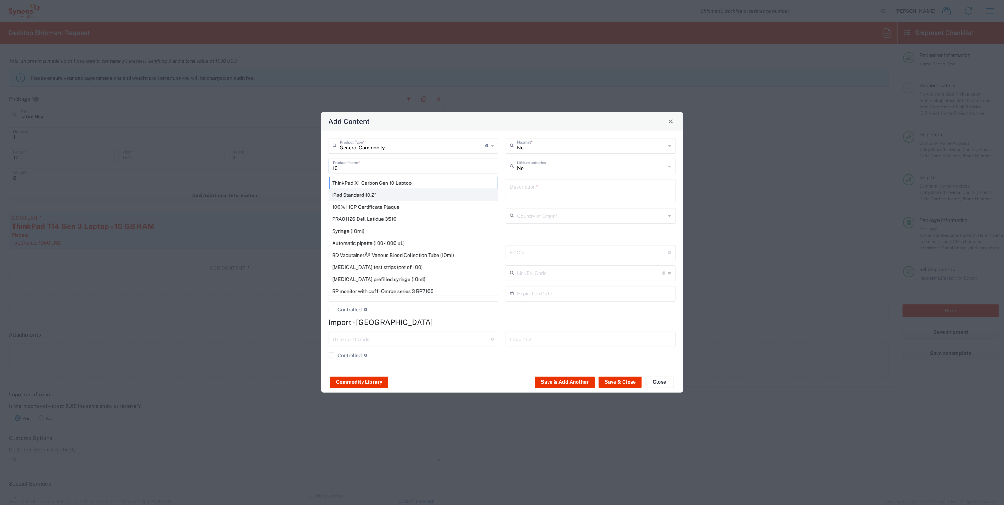
click at [385, 194] on div "iPad Standard 10.2"" at bounding box center [413, 195] width 169 height 12
type input "iPad Standard 10.2""
type input "1"
type textarea "iPad Standard 10.2""
type input "China"
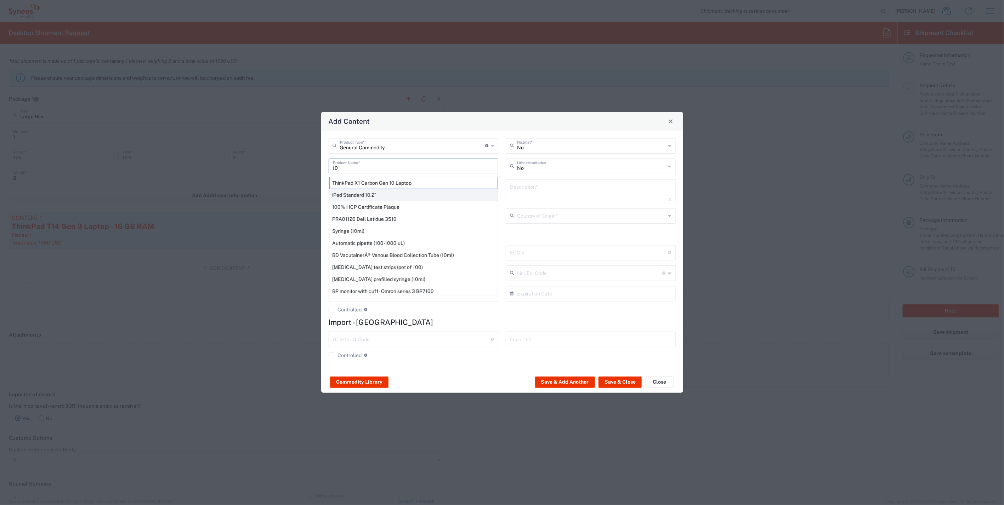
type input "8471.30.0000"
type input "BIS"
type input "5A992.c"
type input "Yes"
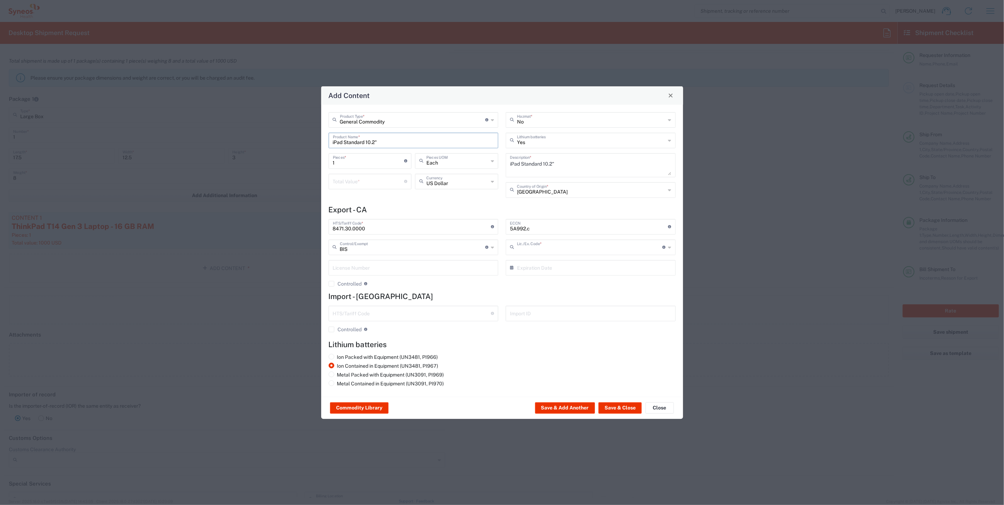
type input "NLR - No License Required"
click at [368, 183] on input "number" at bounding box center [369, 181] width 72 height 12
type input "500"
click at [610, 409] on button "Save & Close" at bounding box center [619, 408] width 43 height 11
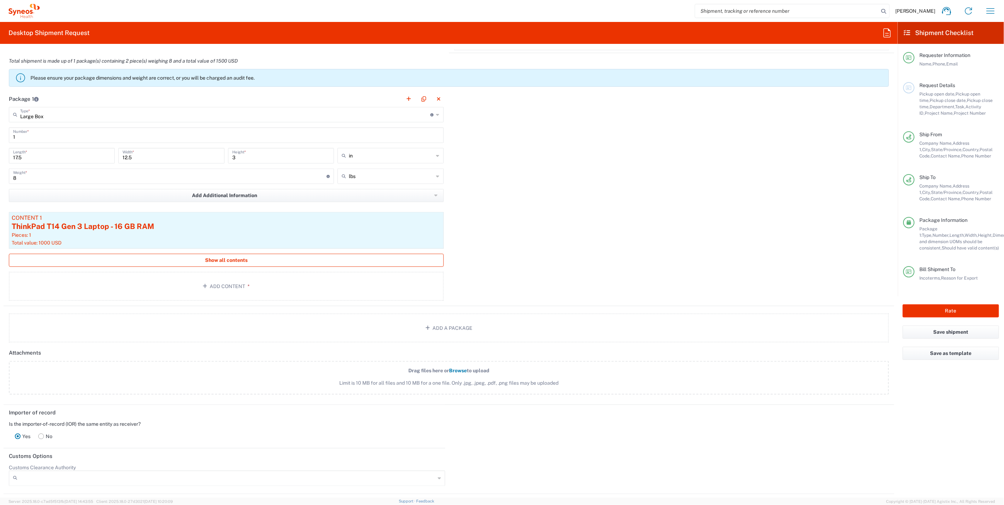
click at [236, 258] on span "Show all contents" at bounding box center [226, 260] width 42 height 7
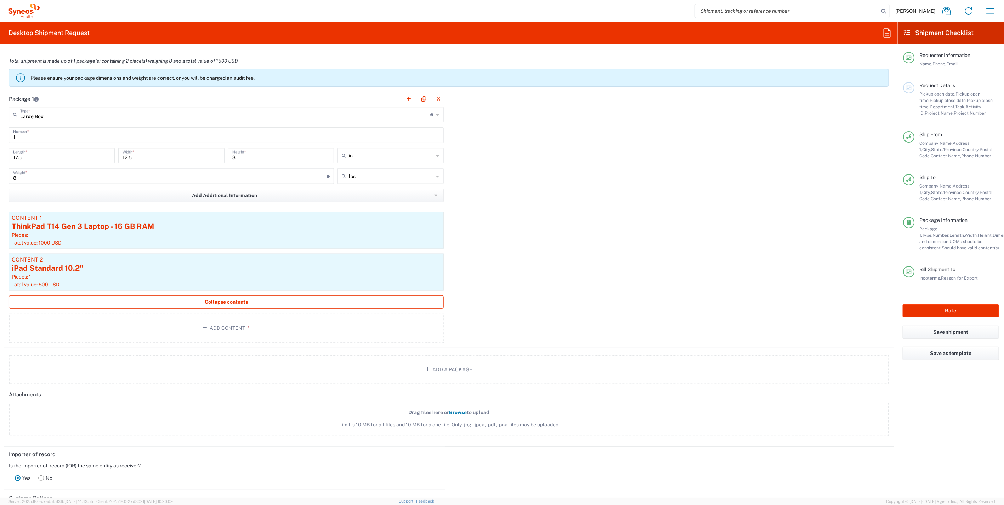
click at [55, 174] on input "8" at bounding box center [169, 176] width 313 height 12
type input "10"
click at [633, 169] on div "Package 1 Large Box Type * Material used to package goods Large Box Envelope Me…" at bounding box center [449, 219] width 890 height 257
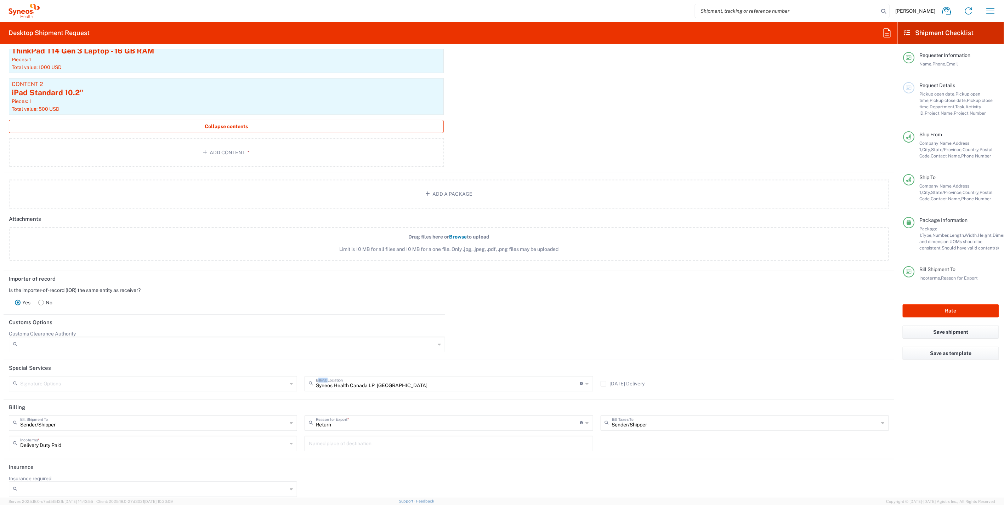
scroll to position [769, 0]
click at [586, 420] on icon at bounding box center [587, 420] width 3 height 11
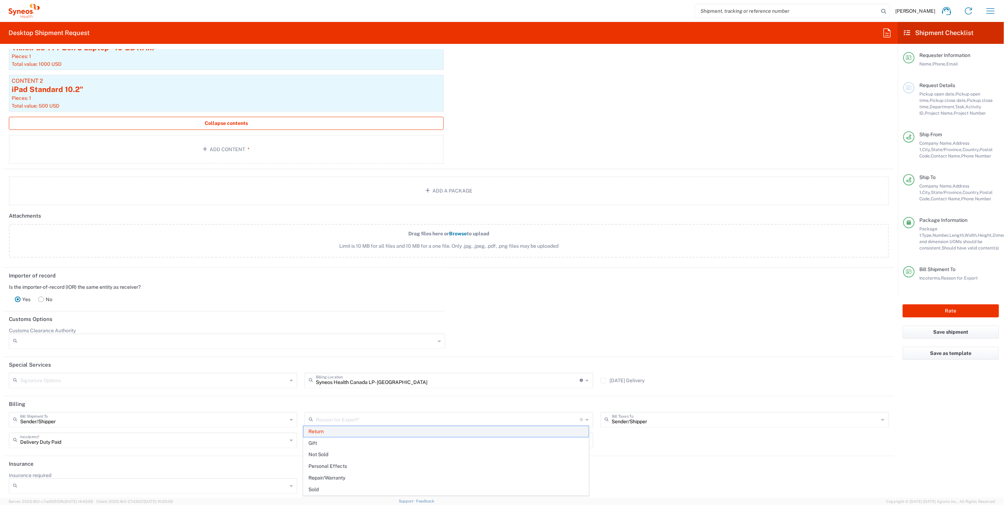
click at [314, 429] on span "Return" at bounding box center [445, 431] width 285 height 11
click at [422, 420] on input "text" at bounding box center [448, 420] width 264 height 12
click at [584, 285] on div "Importer of record Is the importer-of-record (IOR) the same entity as receiver?…" at bounding box center [449, 290] width 898 height 44
type input "8"
click at [599, 287] on div "Importer of record Is the importer-of-record (IOR) the same entity as receiver?…" at bounding box center [449, 290] width 898 height 44
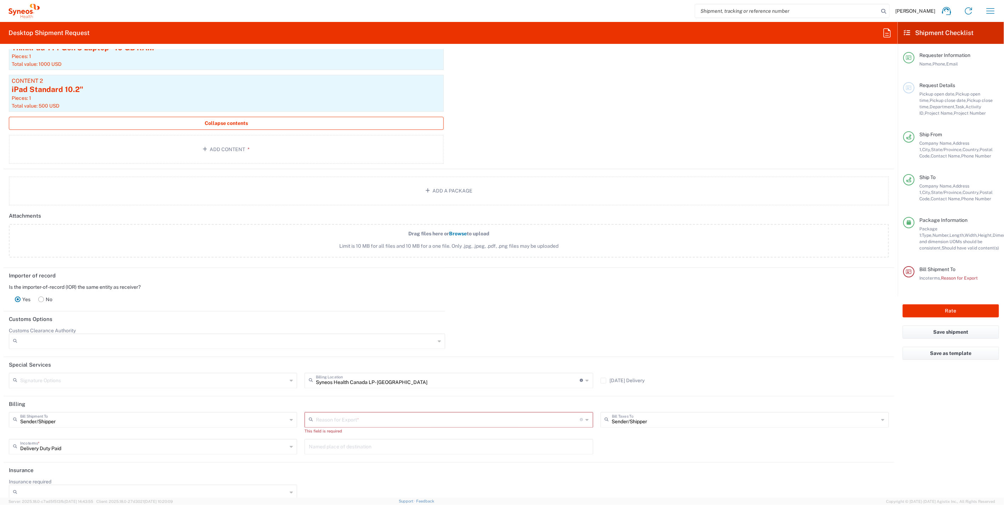
click at [581, 416] on div "Reason for Export *" at bounding box center [448, 420] width 288 height 16
click at [322, 479] on span "Return" at bounding box center [445, 478] width 285 height 11
type input "Return"
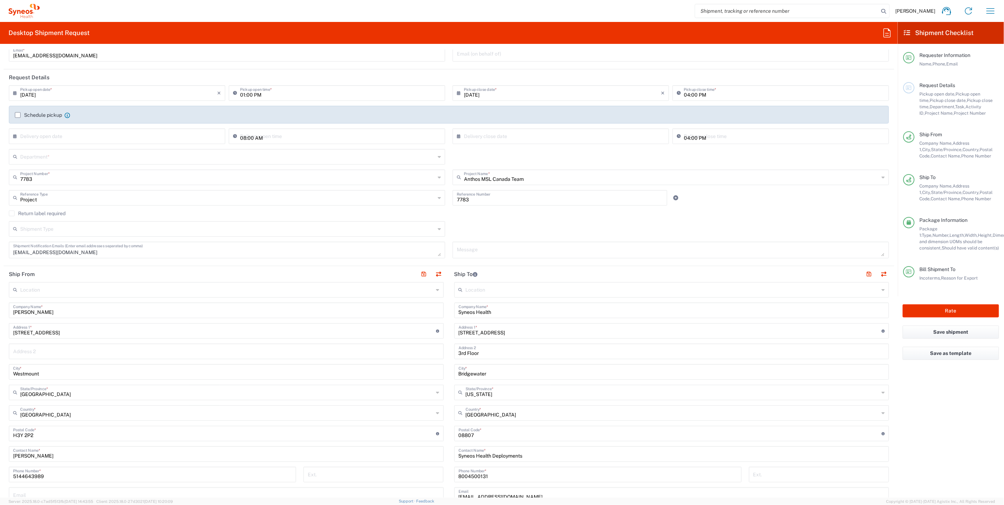
scroll to position [0, 0]
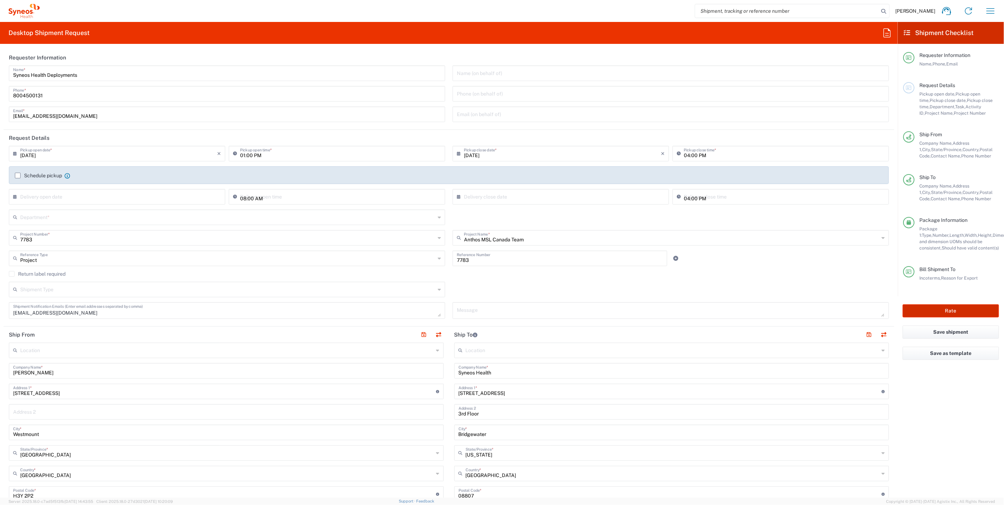
click at [952, 313] on button "Rate" at bounding box center [950, 310] width 96 height 13
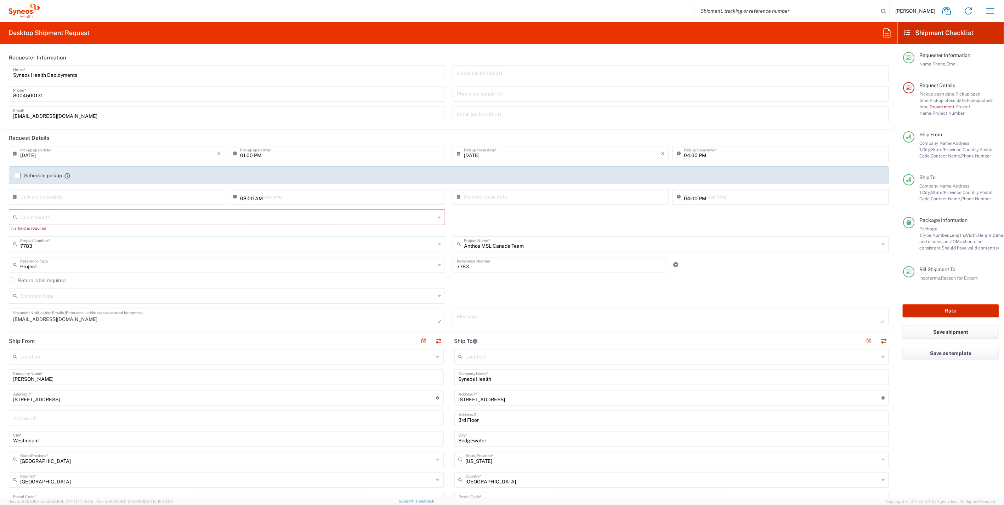
type input "7783"
click at [438, 216] on div "Department *" at bounding box center [227, 218] width 436 height 16
click at [14, 276] on span "4205" at bounding box center [226, 278] width 432 height 11
type input "4205"
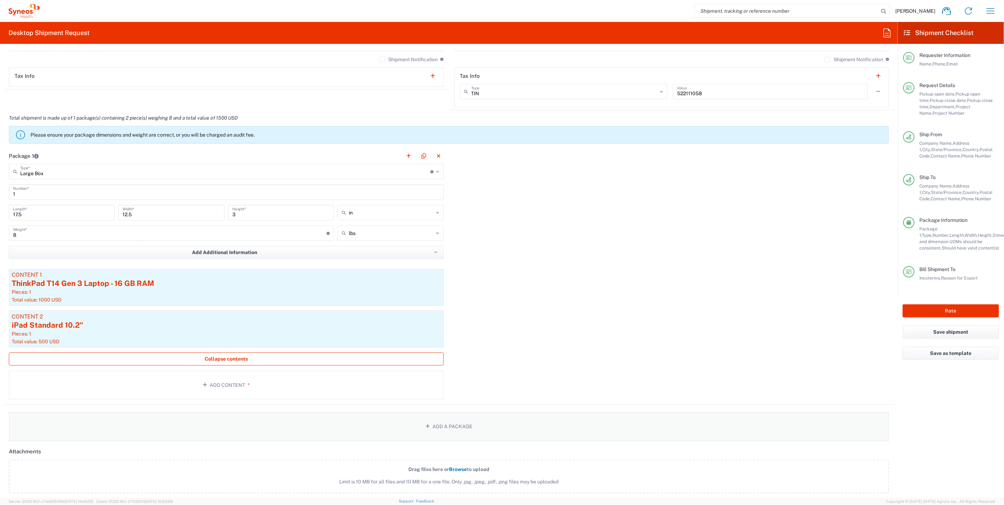
scroll to position [551, 0]
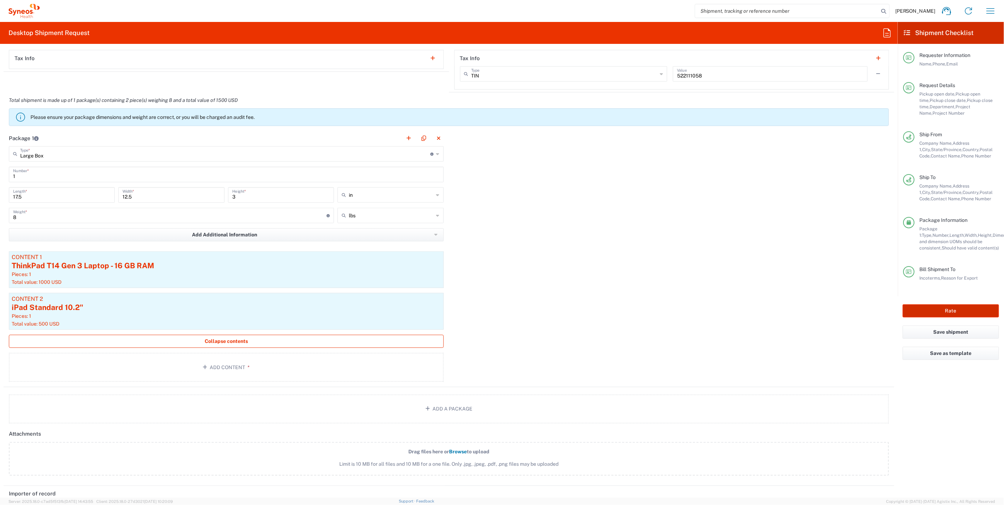
click at [949, 312] on button "Rate" at bounding box center [950, 310] width 96 height 13
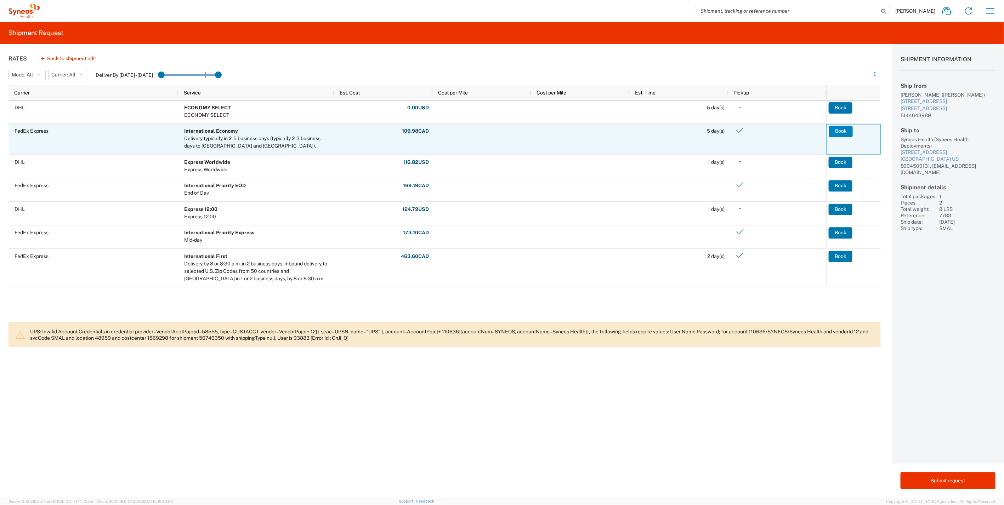
click at [840, 129] on button "Book" at bounding box center [841, 131] width 24 height 11
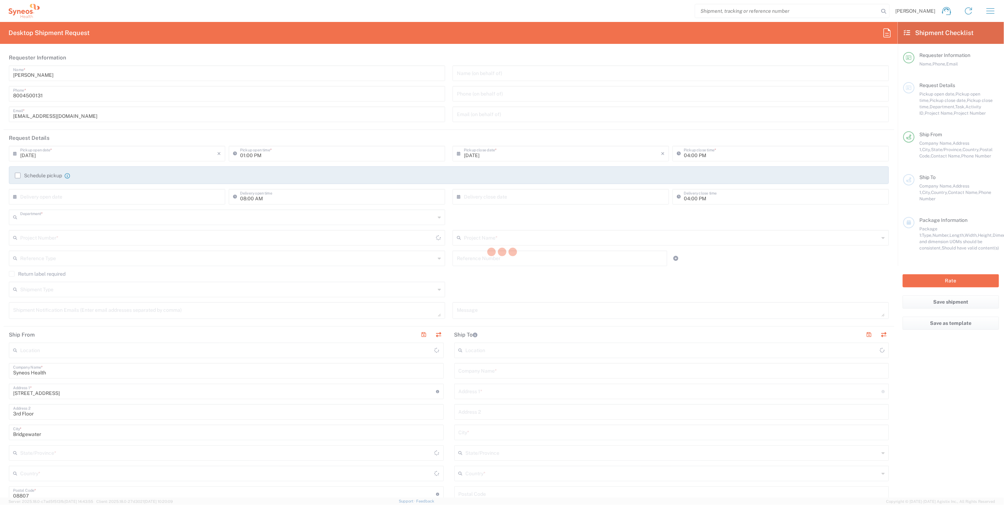
type input "4205"
type input "[US_STATE]"
type input "[GEOGRAPHIC_DATA]"
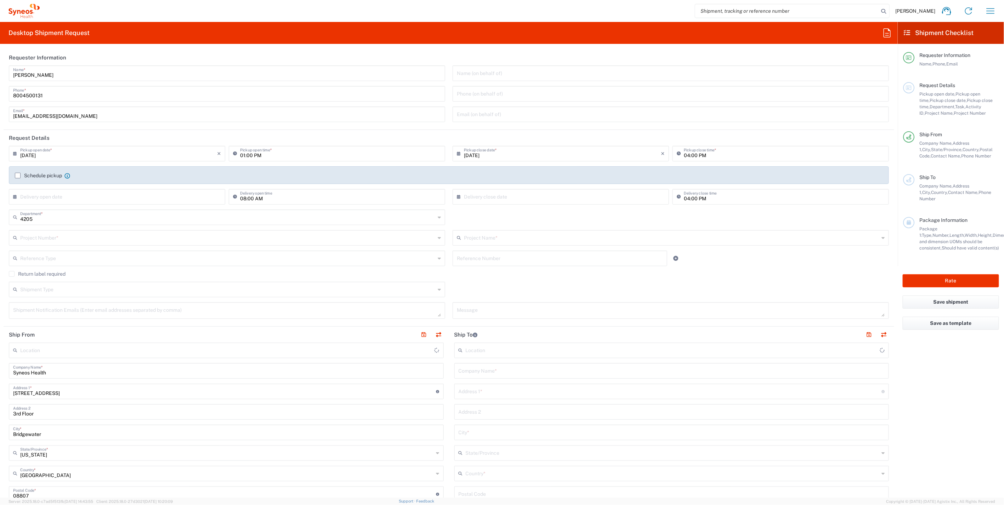
type input "Syneos Health Commercial Servi- [GEOGRAPHIC_DATA] [GEOGRAPHIC_DATA]"
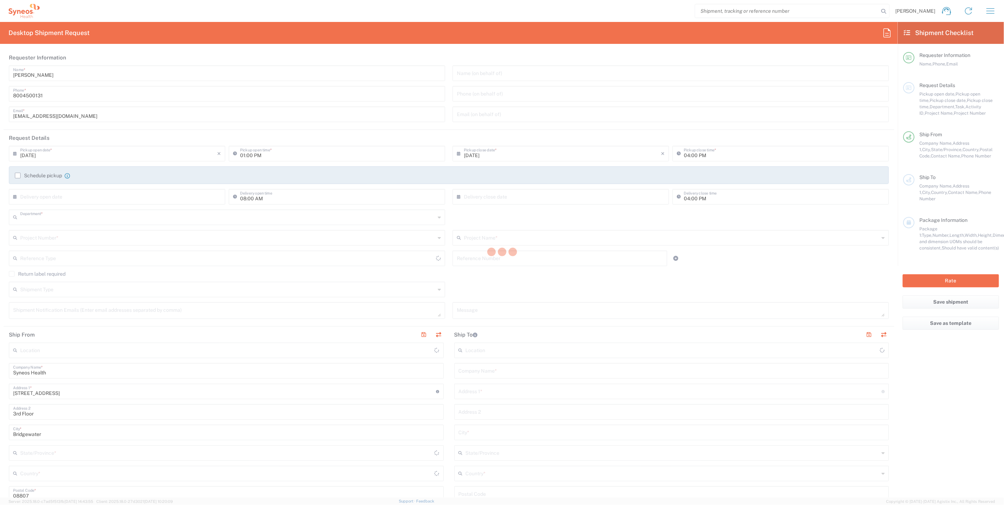
type input "4205"
type input "[US_STATE]"
type input "[GEOGRAPHIC_DATA]"
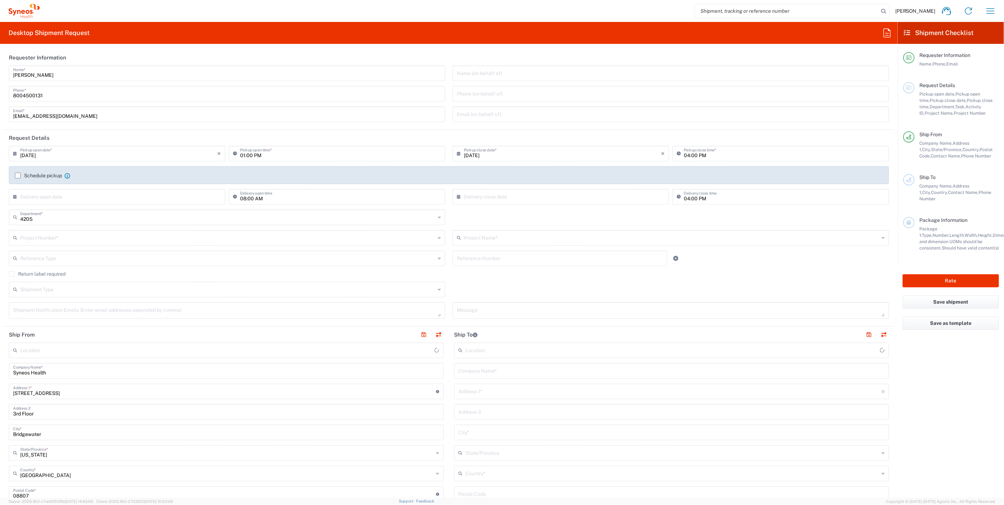
type input "Syneos Health Commercial Servi- [GEOGRAPHIC_DATA] [GEOGRAPHIC_DATA]"
click at [749, 12] on input "search" at bounding box center [786, 10] width 183 height 13
paste input "56746104"
type input "56746104"
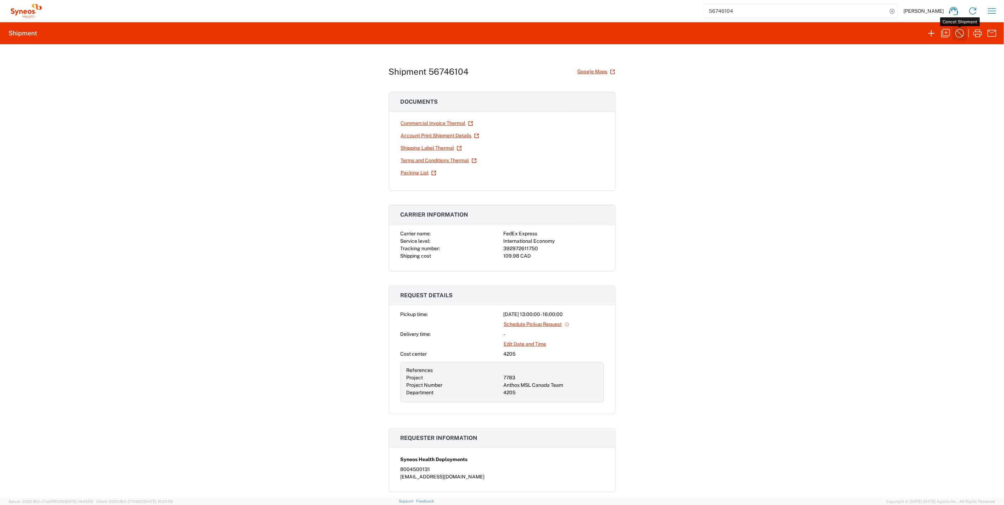
click at [959, 38] on icon "button" at bounding box center [959, 33] width 11 height 11
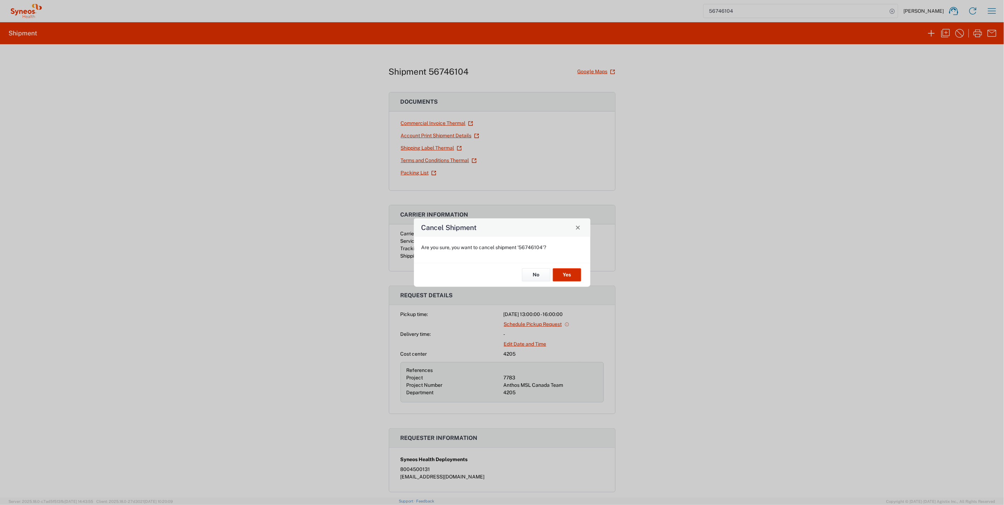
click at [573, 275] on button "Yes" at bounding box center [567, 275] width 28 height 13
